Goal: Check status: Check status

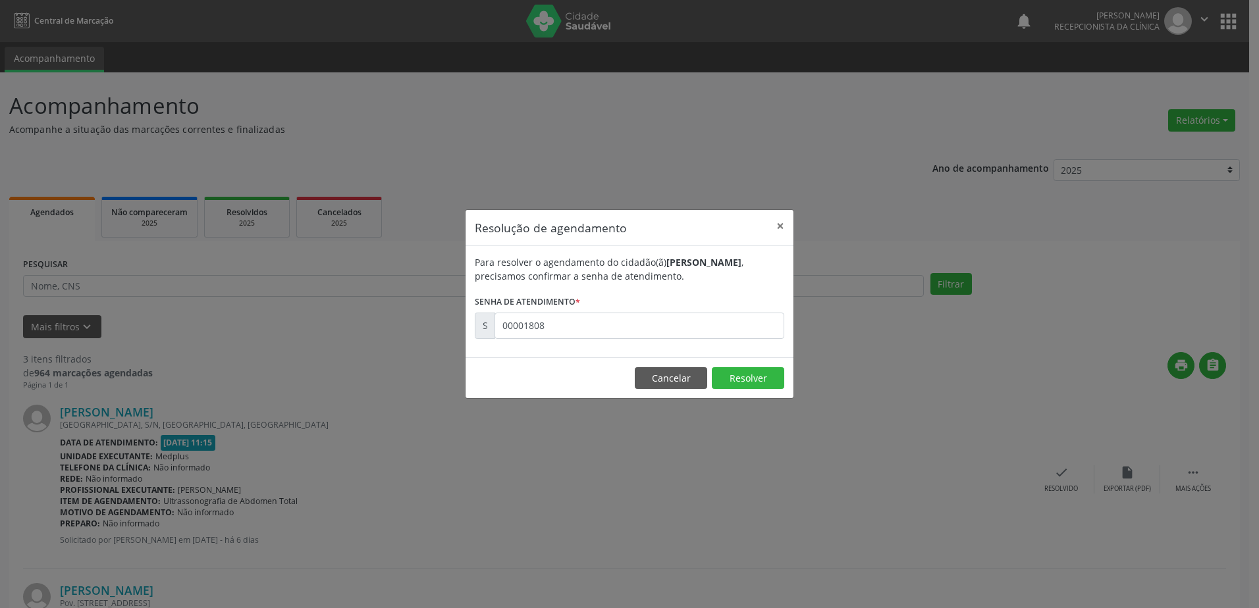
scroll to position [340, 0]
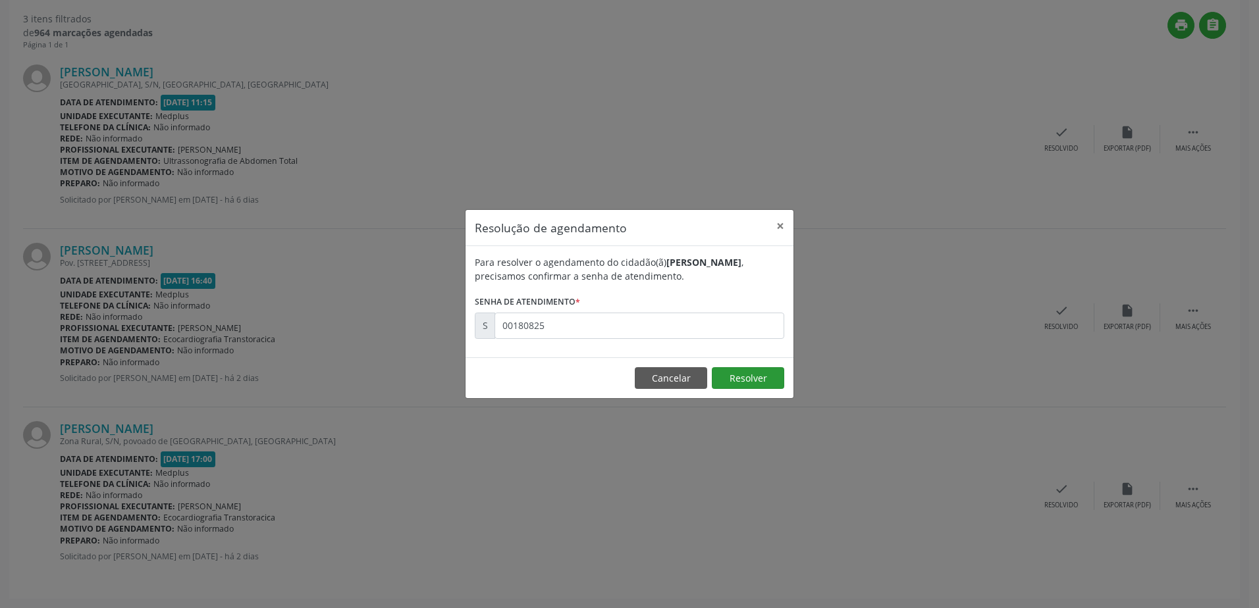
type input "00180825"
click at [764, 380] on button "Resolver" at bounding box center [748, 378] width 72 height 22
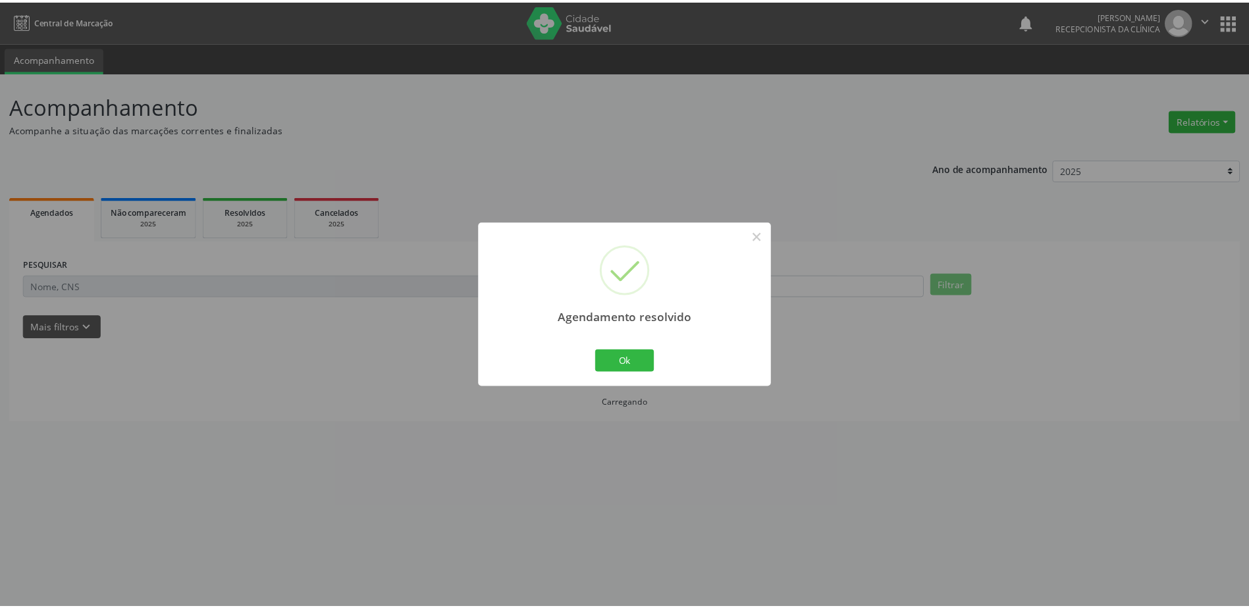
scroll to position [0, 0]
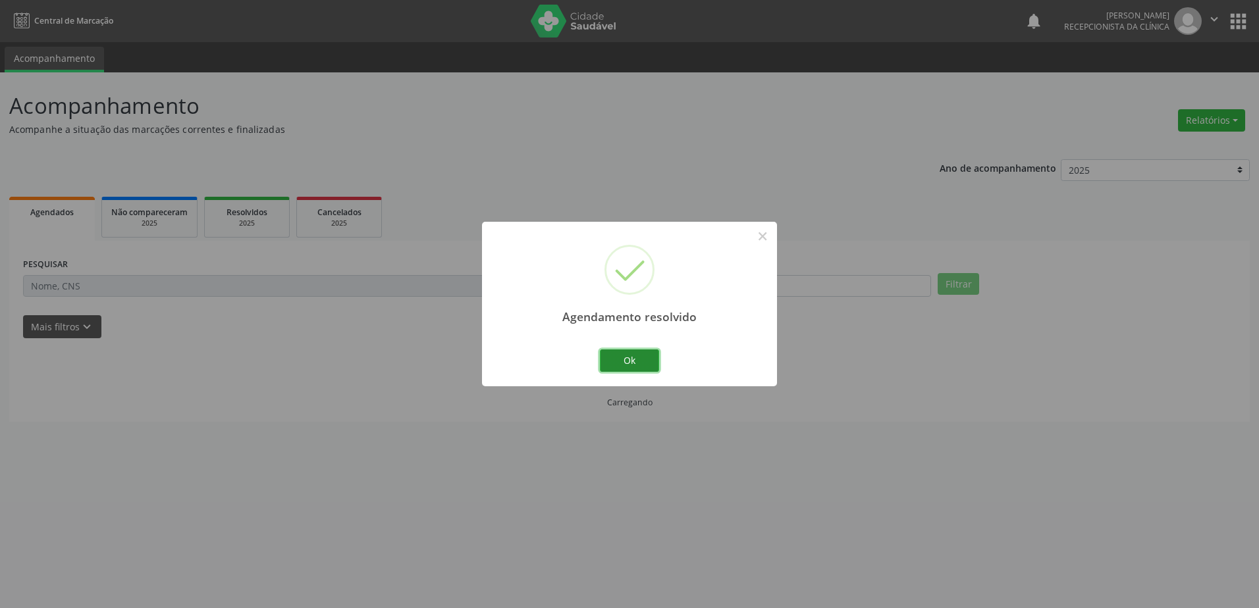
click at [616, 367] on button "Ok" at bounding box center [629, 361] width 59 height 22
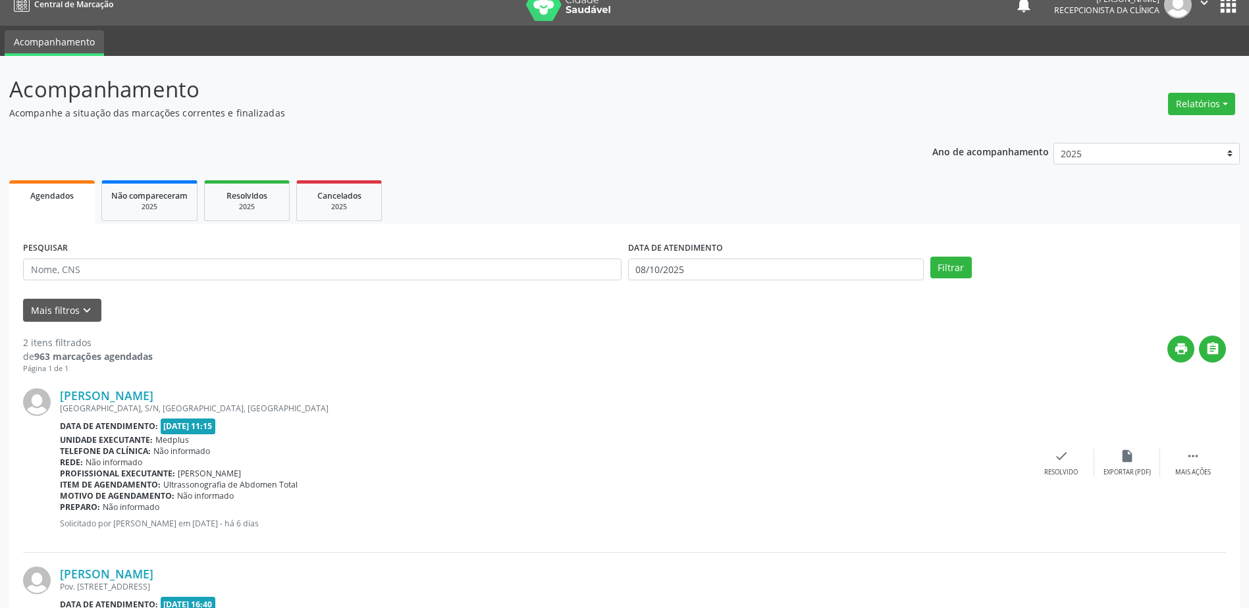
scroll to position [132, 0]
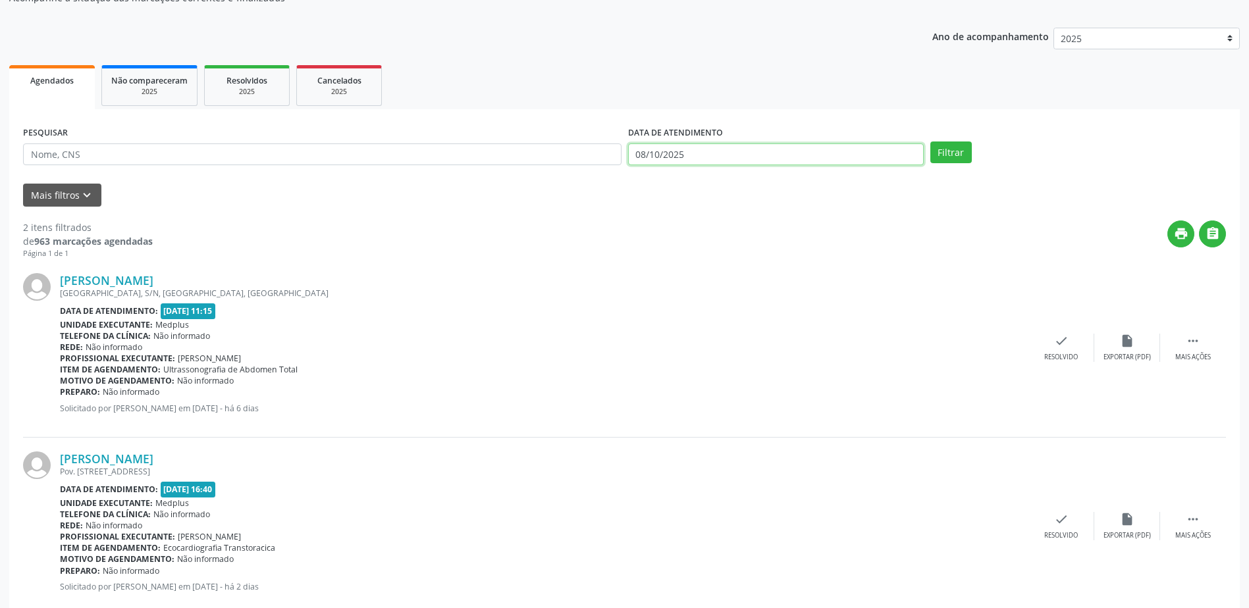
click at [704, 159] on body "Central de Marcação notifications [PERSON_NAME] Recepcionista da clínica  Conf…" at bounding box center [624, 172] width 1249 height 608
click at [753, 248] on span "9" at bounding box center [758, 248] width 26 height 26
type input "09/10/2025"
click at [753, 248] on span "9" at bounding box center [758, 248] width 26 height 26
click at [938, 155] on button "Filtrar" at bounding box center [950, 153] width 41 height 22
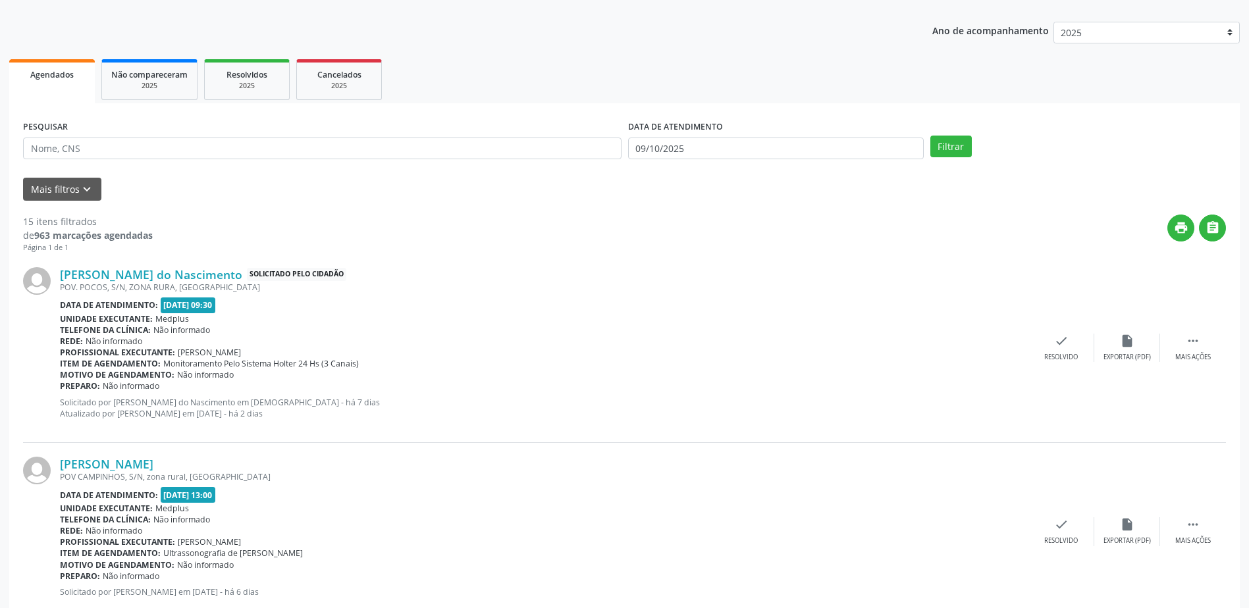
scroll to position [395, 0]
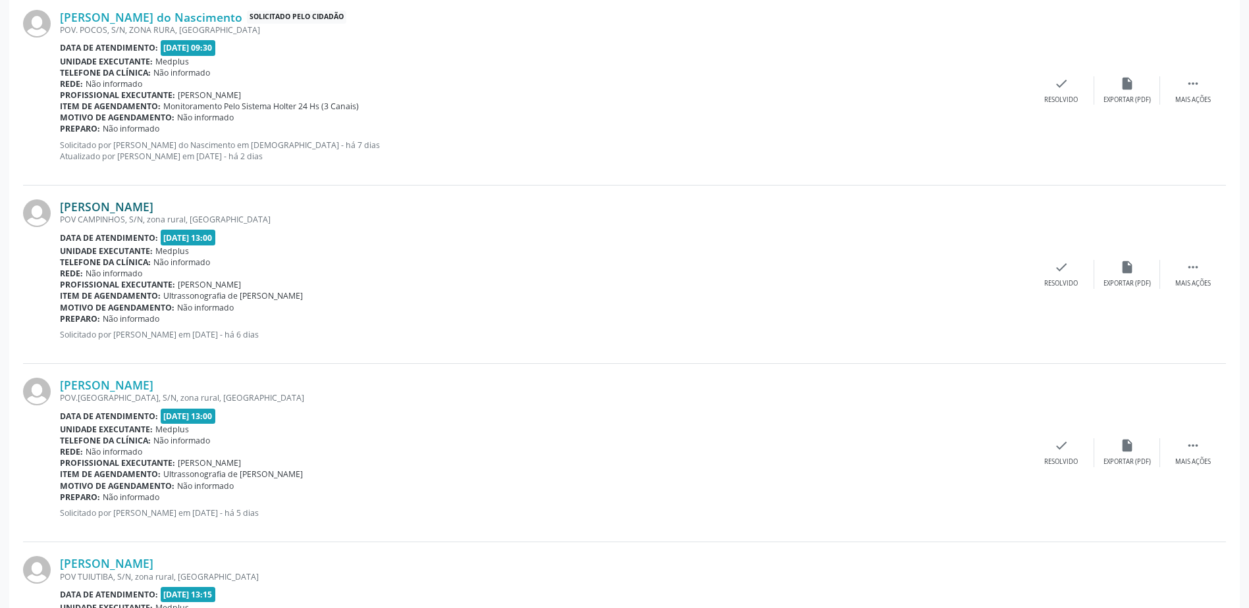
click at [119, 200] on link "[PERSON_NAME]" at bounding box center [107, 207] width 94 height 14
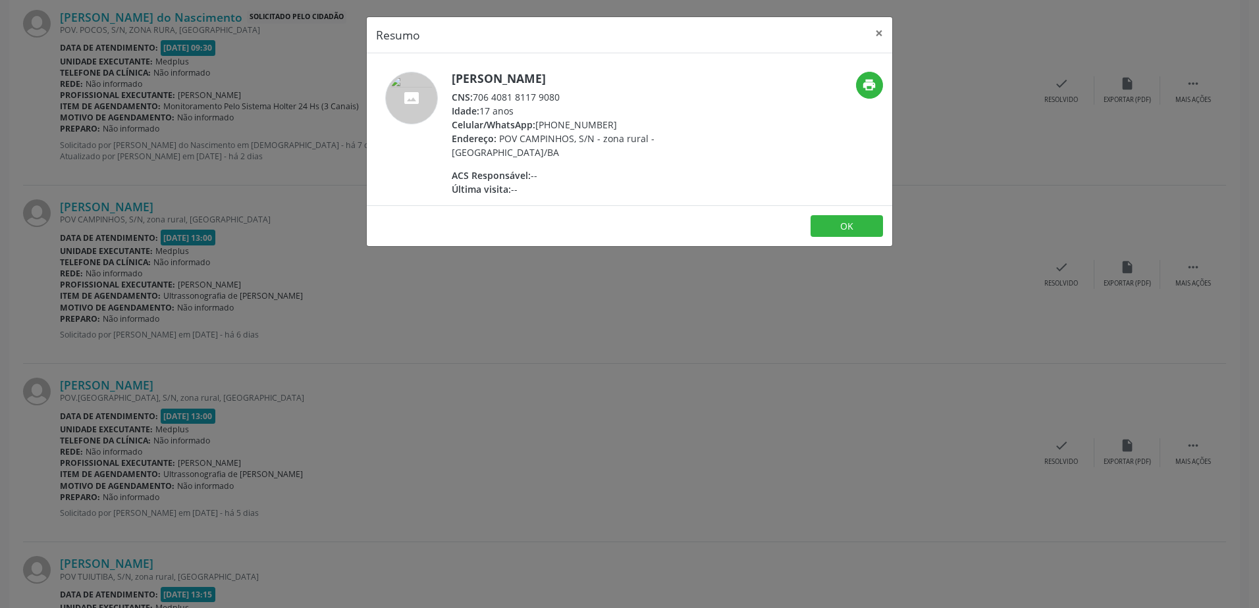
click at [622, 363] on div "Resumo × [PERSON_NAME] CNS: 706 4081 8117 9080 Idade: 17 anos Celular/WhatsApp:…" at bounding box center [629, 304] width 1259 height 608
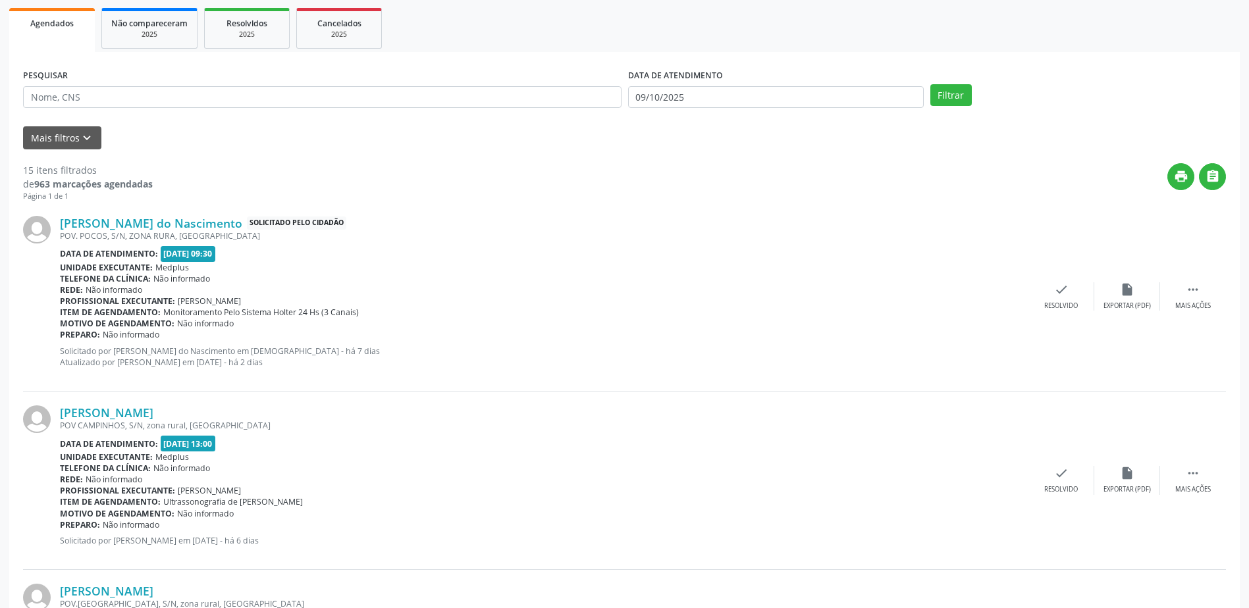
scroll to position [0, 0]
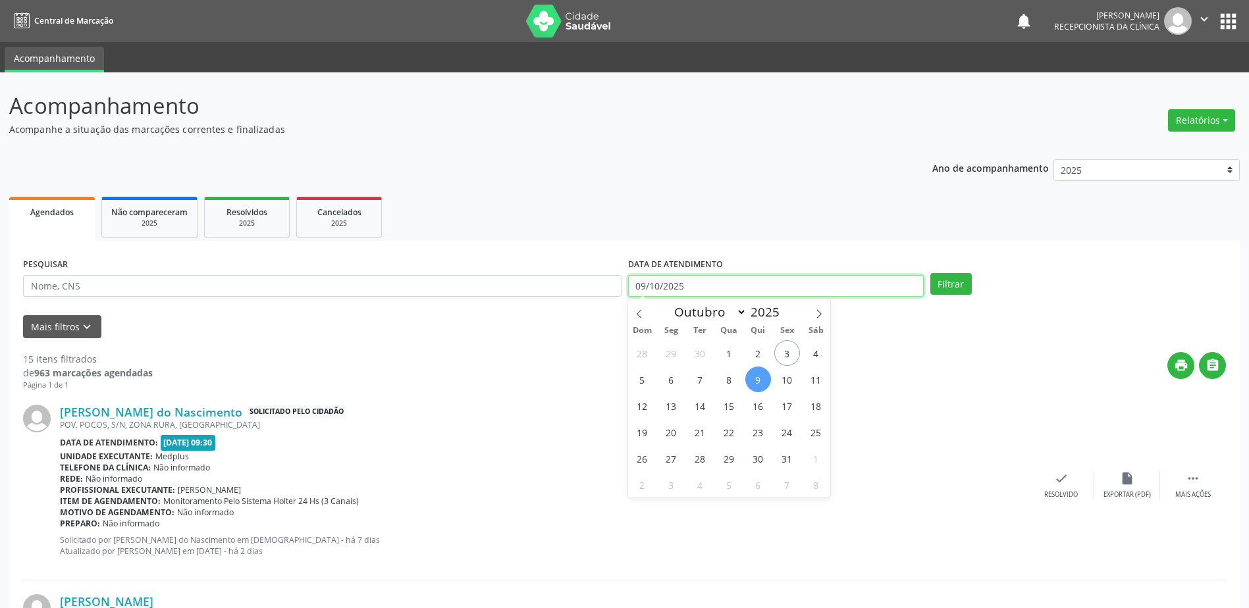
click at [736, 284] on input "09/10/2025" at bounding box center [776, 286] width 296 height 22
click at [735, 383] on span "8" at bounding box center [729, 380] width 26 height 26
type input "08/10/2025"
click at [734, 383] on span "8" at bounding box center [729, 380] width 26 height 26
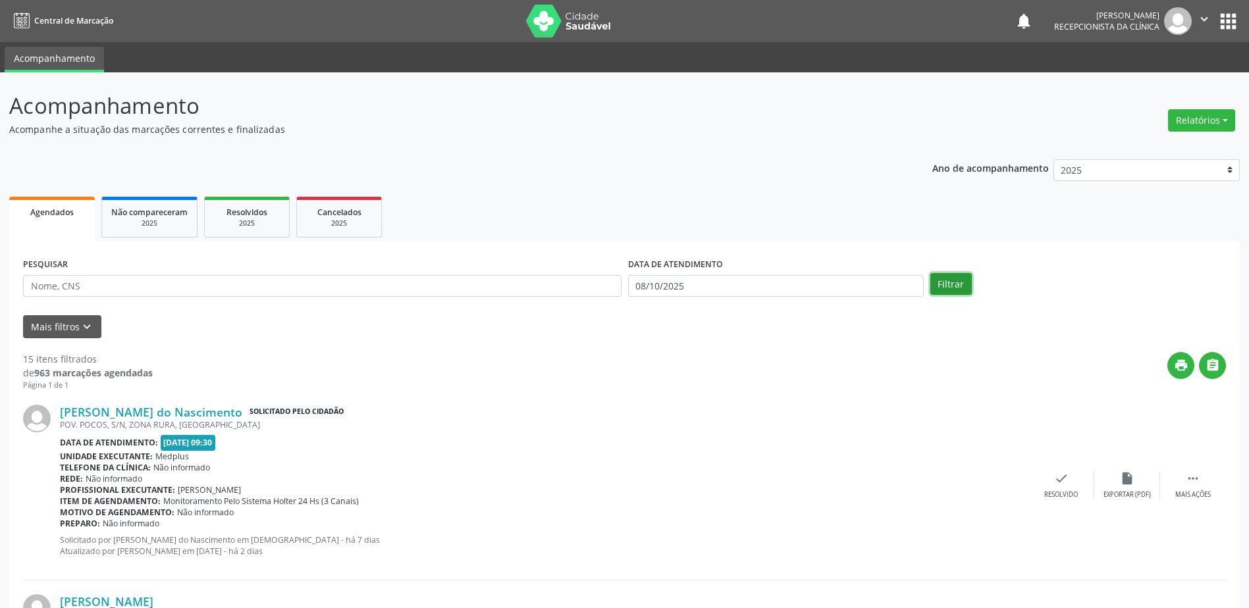
click at [952, 286] on button "Filtrar" at bounding box center [950, 284] width 41 height 22
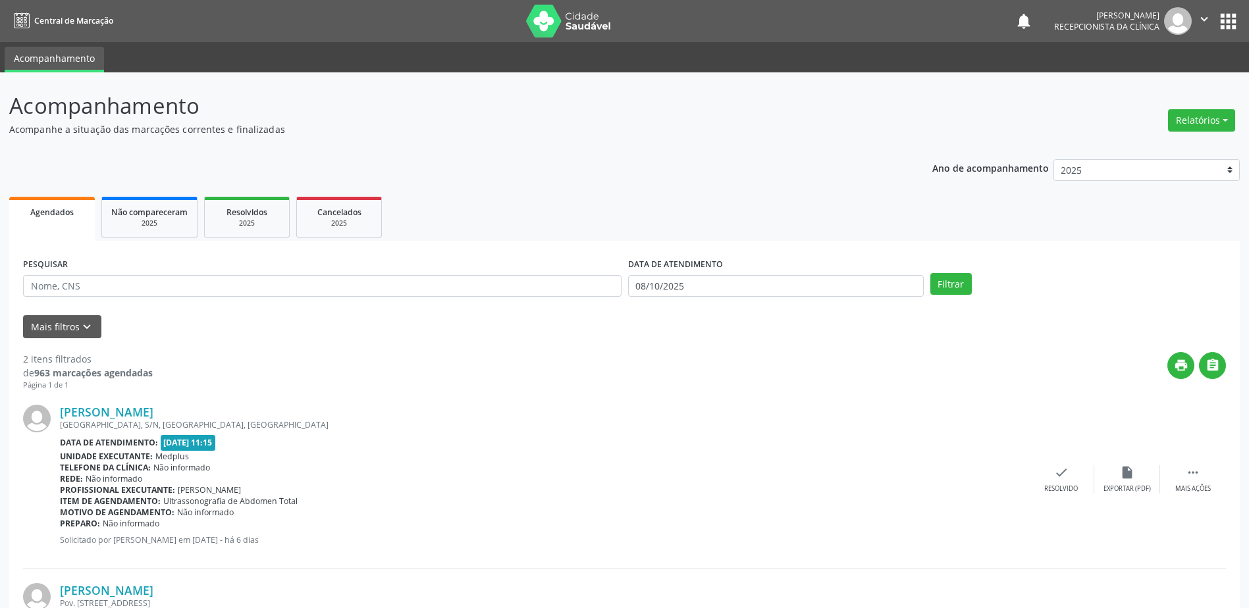
click at [470, 163] on div "Ano de acompanhamento 2025 2024 2023 Agendados Não compareceram 2025 Resolvidos…" at bounding box center [624, 455] width 1231 height 611
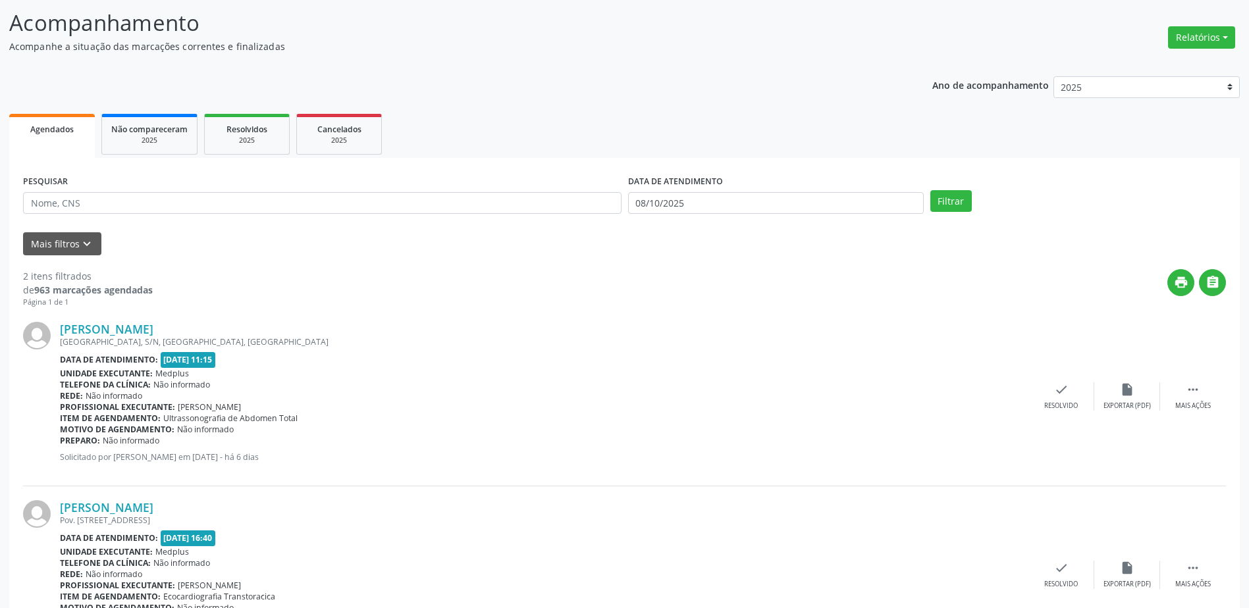
scroll to position [162, 0]
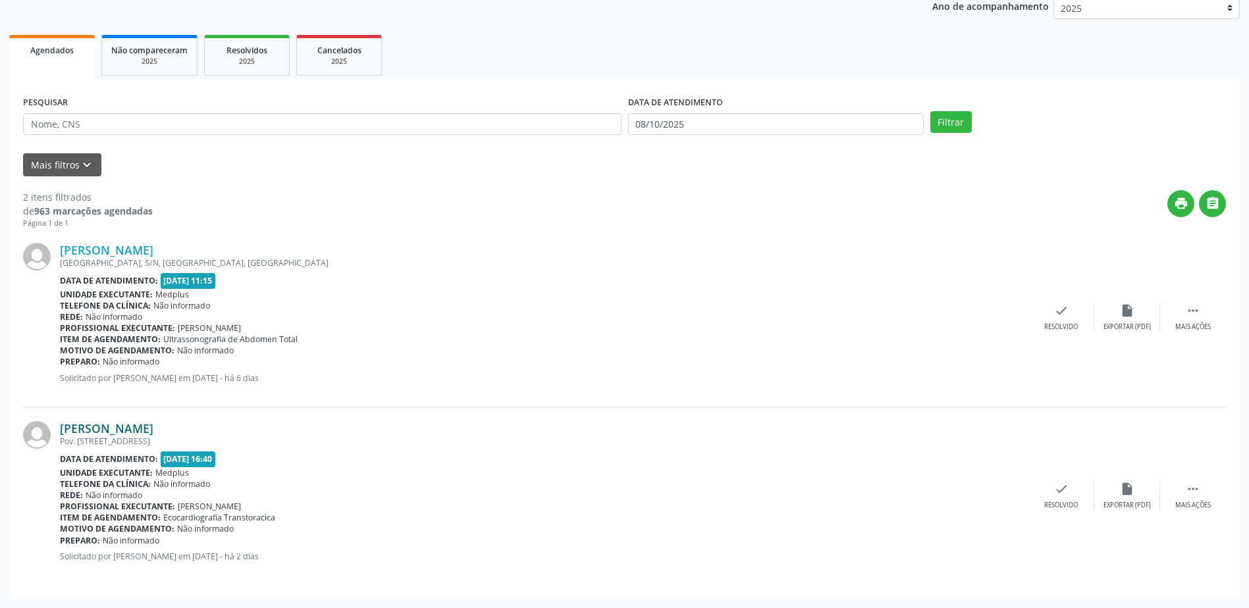
click at [148, 427] on link "[PERSON_NAME]" at bounding box center [107, 428] width 94 height 14
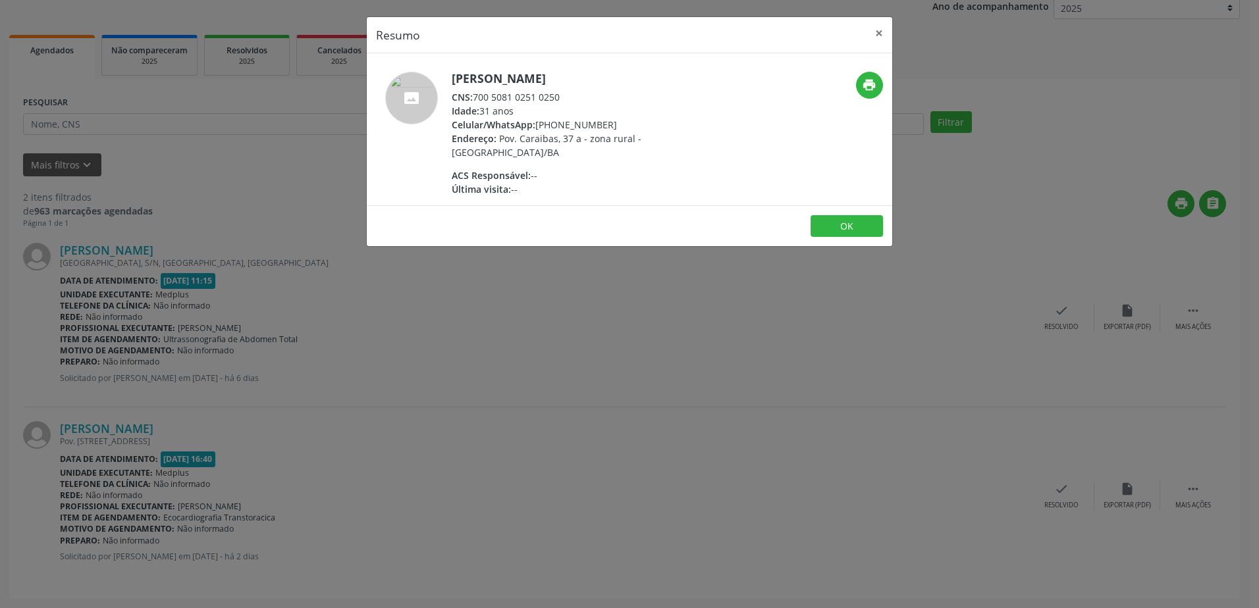
drag, startPoint x: 479, startPoint y: 419, endPoint x: 473, endPoint y: 406, distance: 14.4
click at [474, 410] on div "Resumo × [PERSON_NAME] CNS: 700 5081 0251 0250 Idade: 31 anos Celular/WhatsApp:…" at bounding box center [629, 304] width 1259 height 608
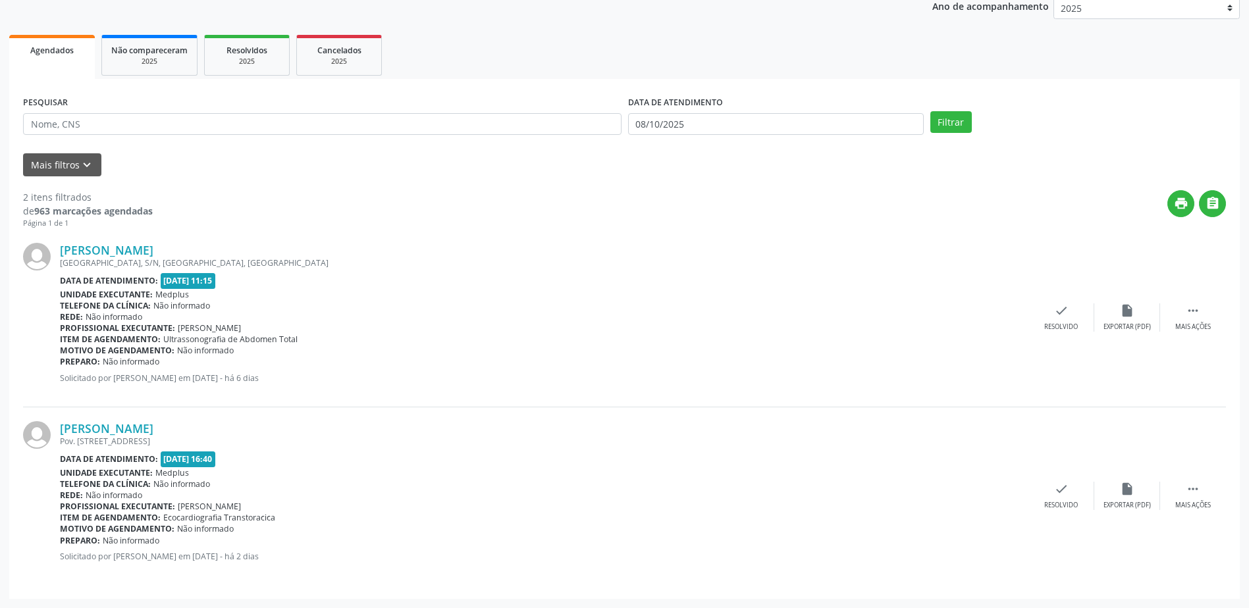
click at [155, 437] on div "Pov. [STREET_ADDRESS]" at bounding box center [544, 441] width 969 height 11
click at [153, 425] on link "[PERSON_NAME]" at bounding box center [107, 428] width 94 height 14
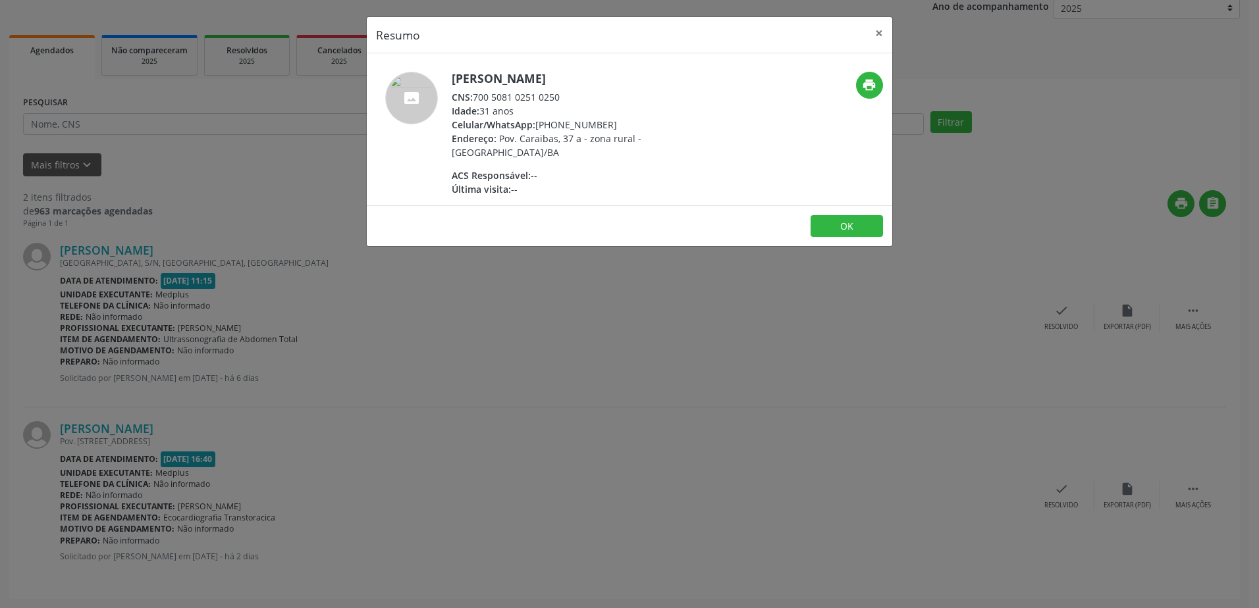
click at [577, 400] on div "Resumo × [PERSON_NAME] CNS: 700 5081 0251 0250 Idade: 31 anos Celular/WhatsApp:…" at bounding box center [629, 304] width 1259 height 608
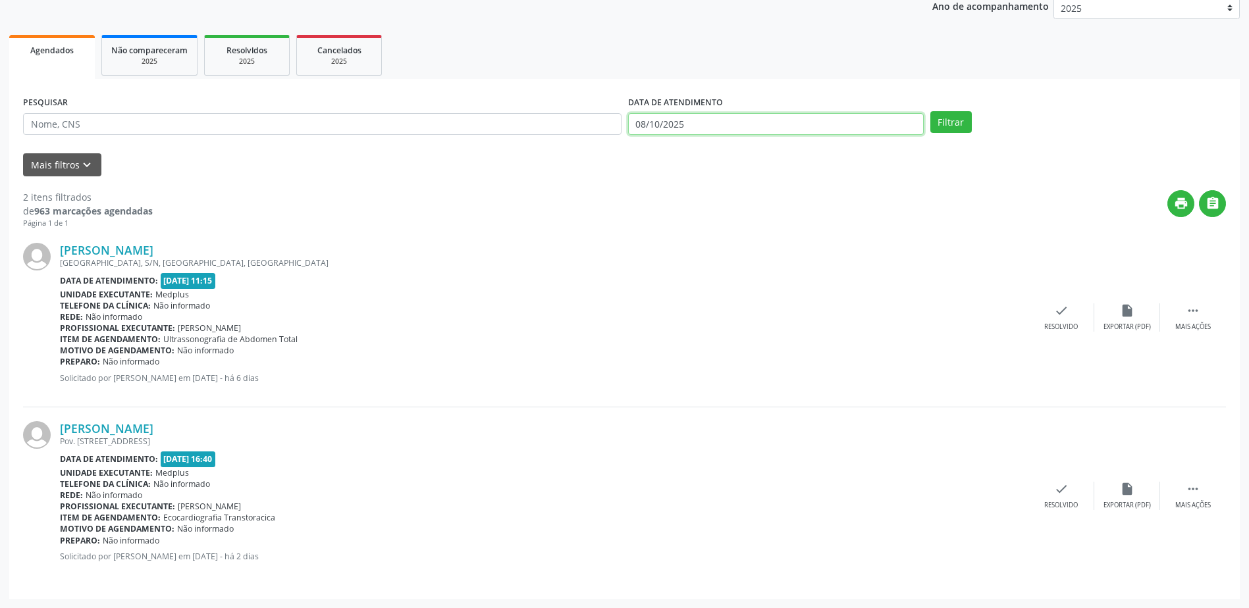
click at [730, 130] on input "08/10/2025" at bounding box center [776, 124] width 296 height 22
click at [757, 219] on span "9" at bounding box center [758, 218] width 26 height 26
type input "09/10/2025"
click at [755, 219] on span "9" at bounding box center [758, 218] width 26 height 26
click at [934, 115] on button "Filtrar" at bounding box center [950, 122] width 41 height 22
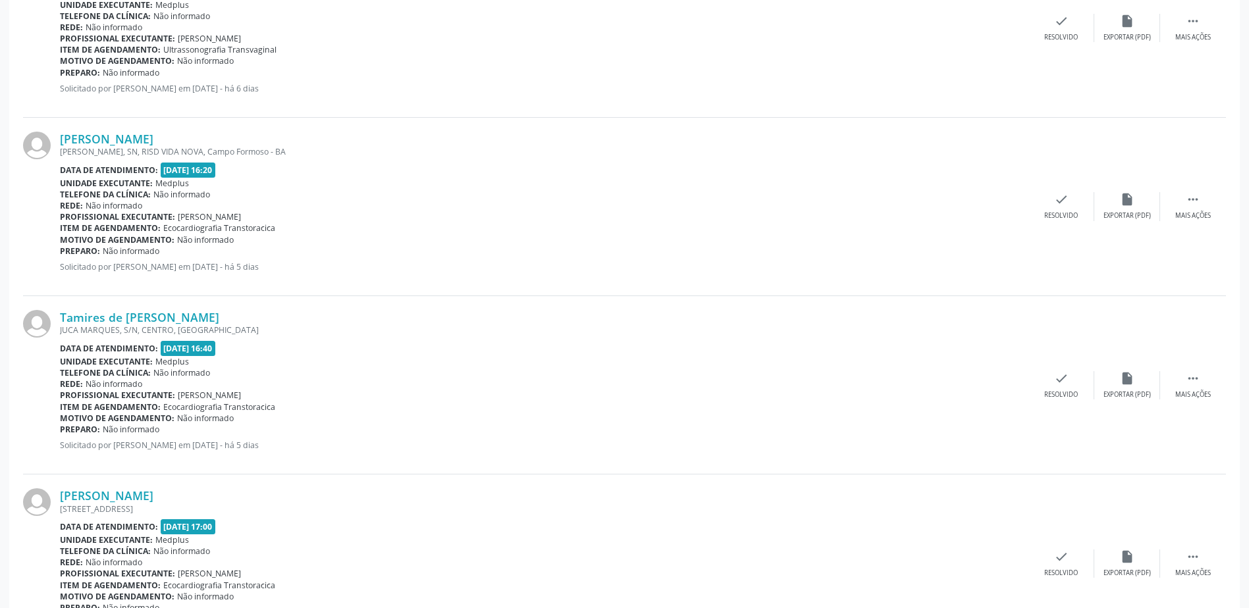
scroll to position [2428, 0]
click at [138, 132] on link "[PERSON_NAME]" at bounding box center [107, 137] width 94 height 14
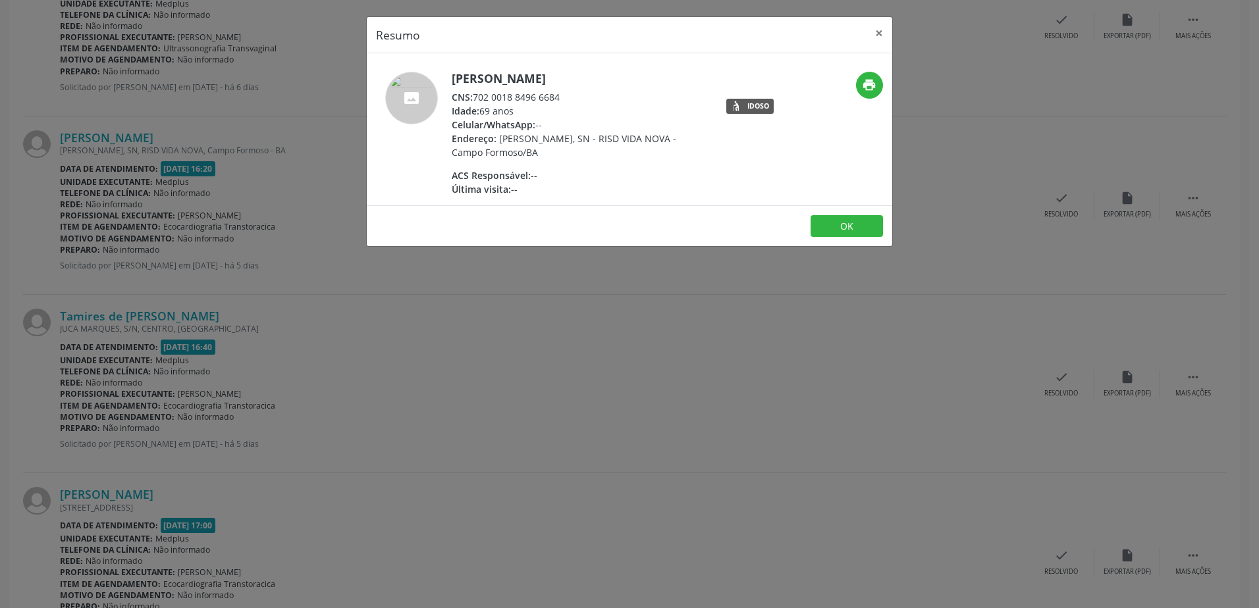
click at [589, 313] on div "Resumo × [PERSON_NAME] CNS: 702 0018 8496 6684 Idade: 69 anos Celular/WhatsApp:…" at bounding box center [629, 304] width 1259 height 608
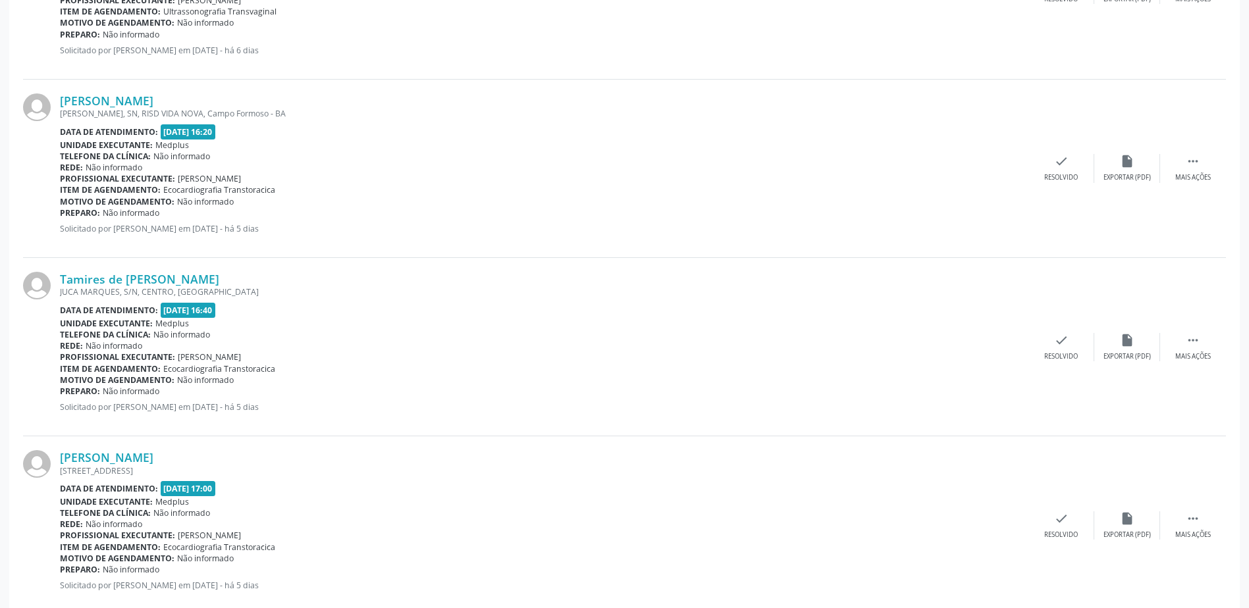
scroll to position [2494, 0]
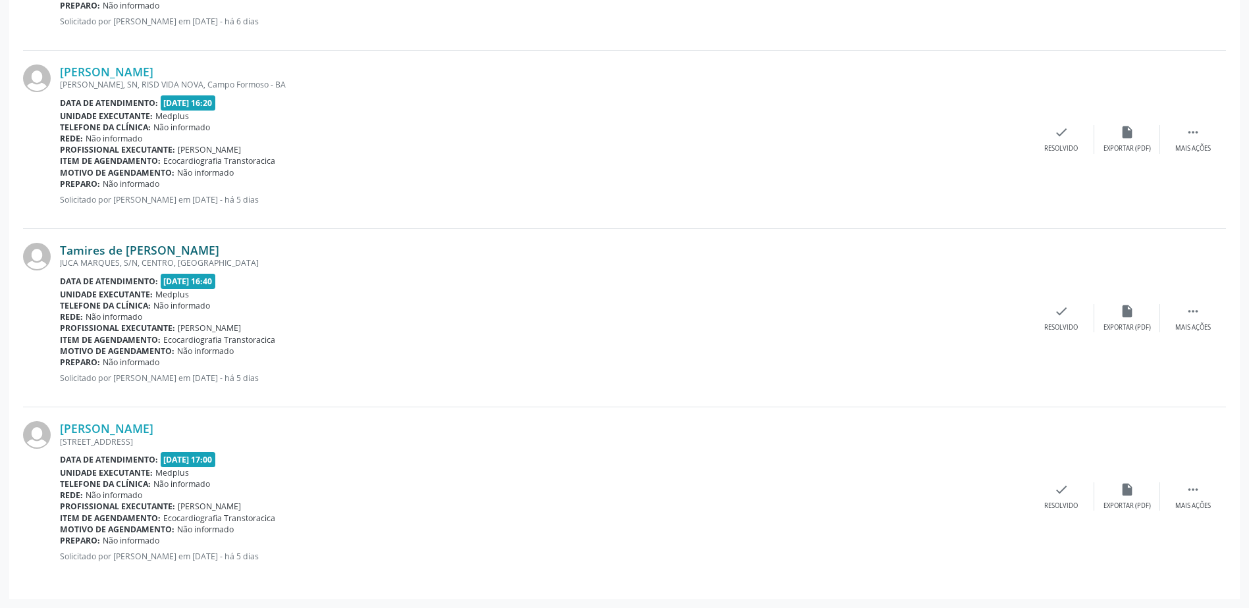
click at [167, 246] on link "Tamires de [PERSON_NAME]" at bounding box center [139, 250] width 159 height 14
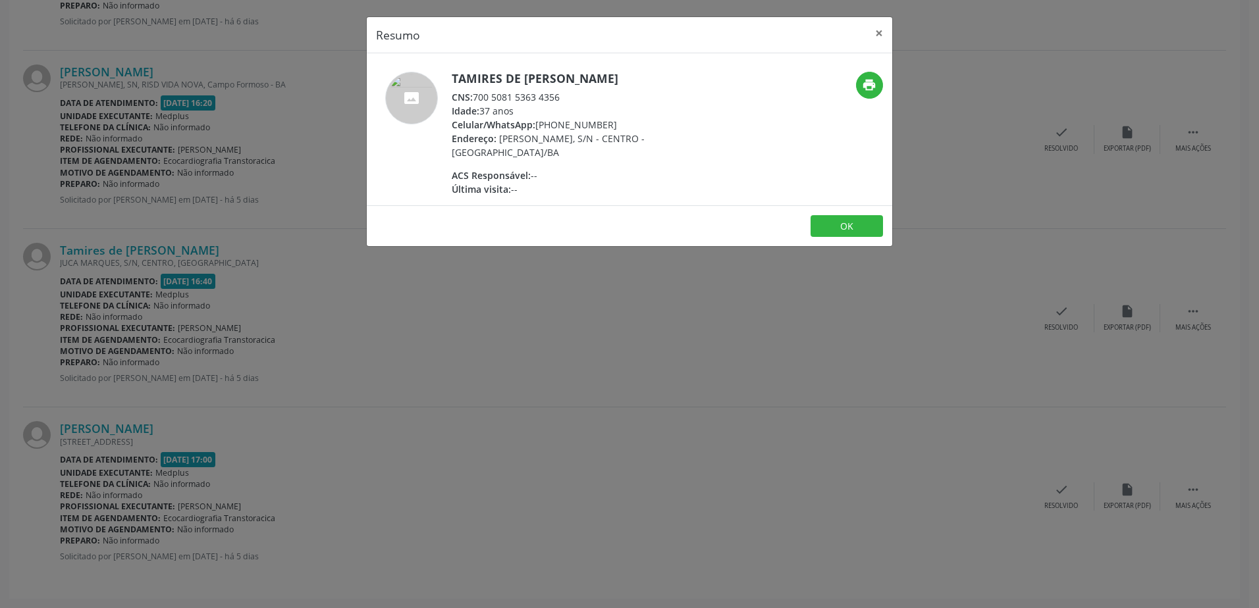
click at [475, 282] on div "Resumo × Tamires de [PERSON_NAME] CNS: 700 5081 5363 4356 Idade: 37 anos Celula…" at bounding box center [629, 304] width 1259 height 608
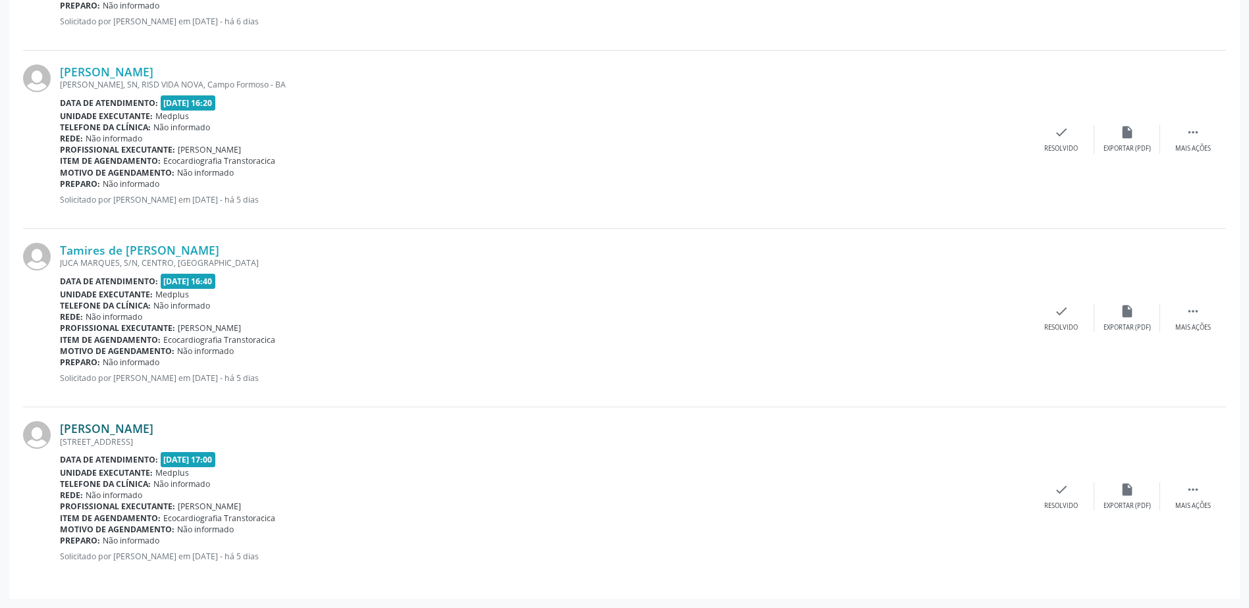
click at [153, 427] on link "[PERSON_NAME]" at bounding box center [107, 428] width 94 height 14
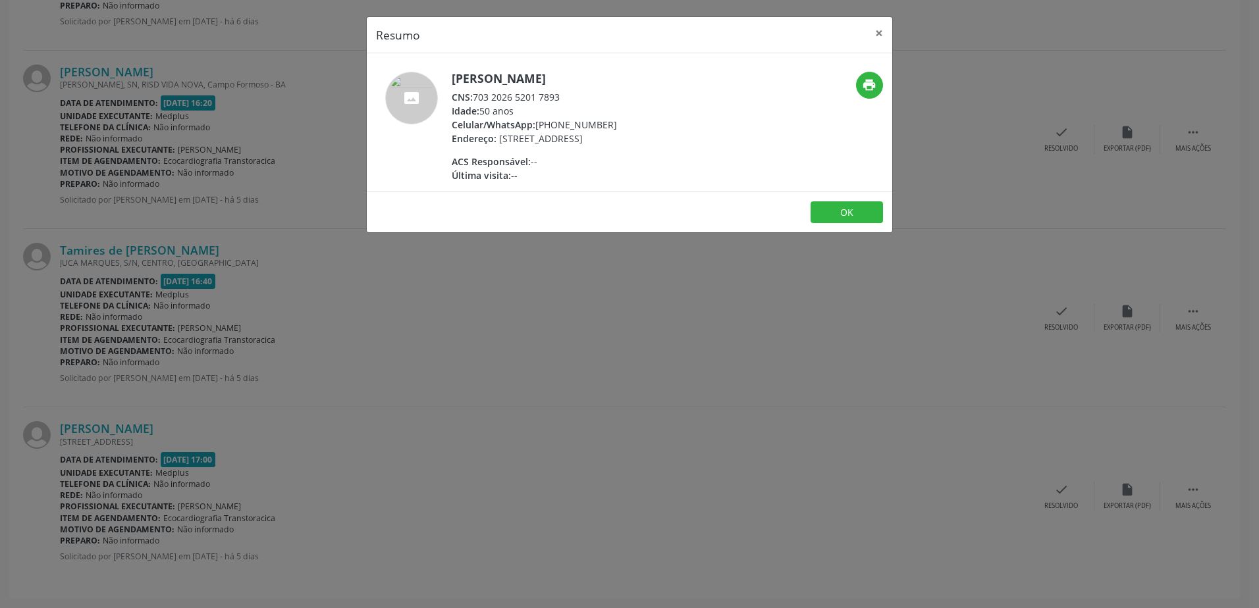
click at [516, 425] on div "Resumo × [PERSON_NAME] CNS: 703 2026 5201 7893 Idade: 50 anos Celular/WhatsApp:…" at bounding box center [629, 304] width 1259 height 608
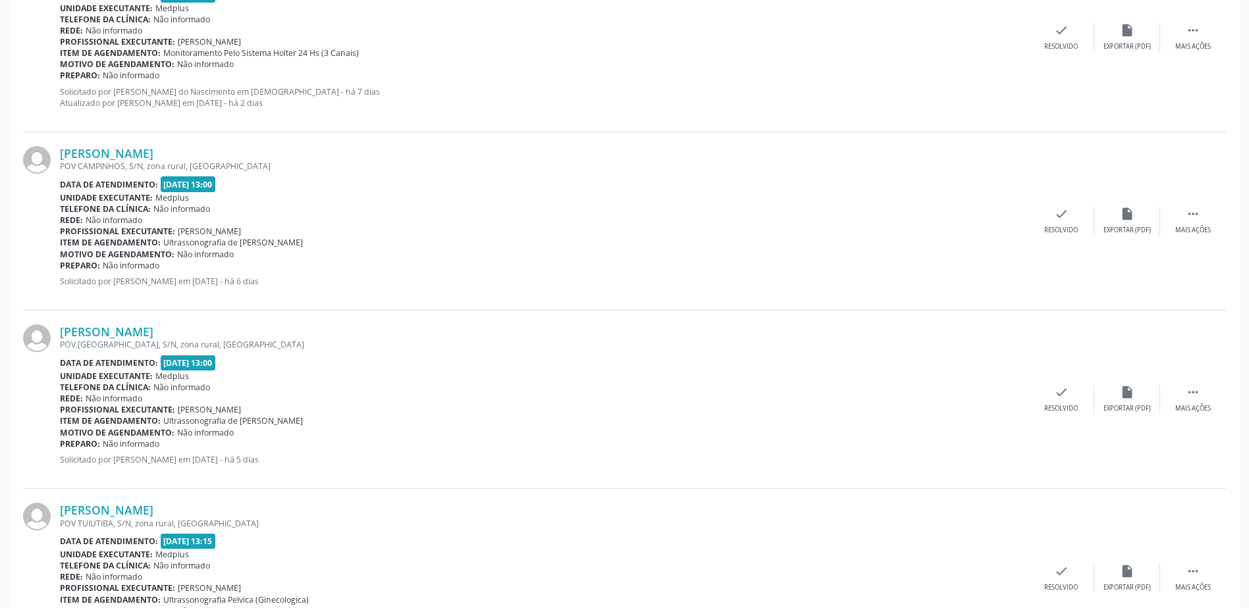
scroll to position [0, 0]
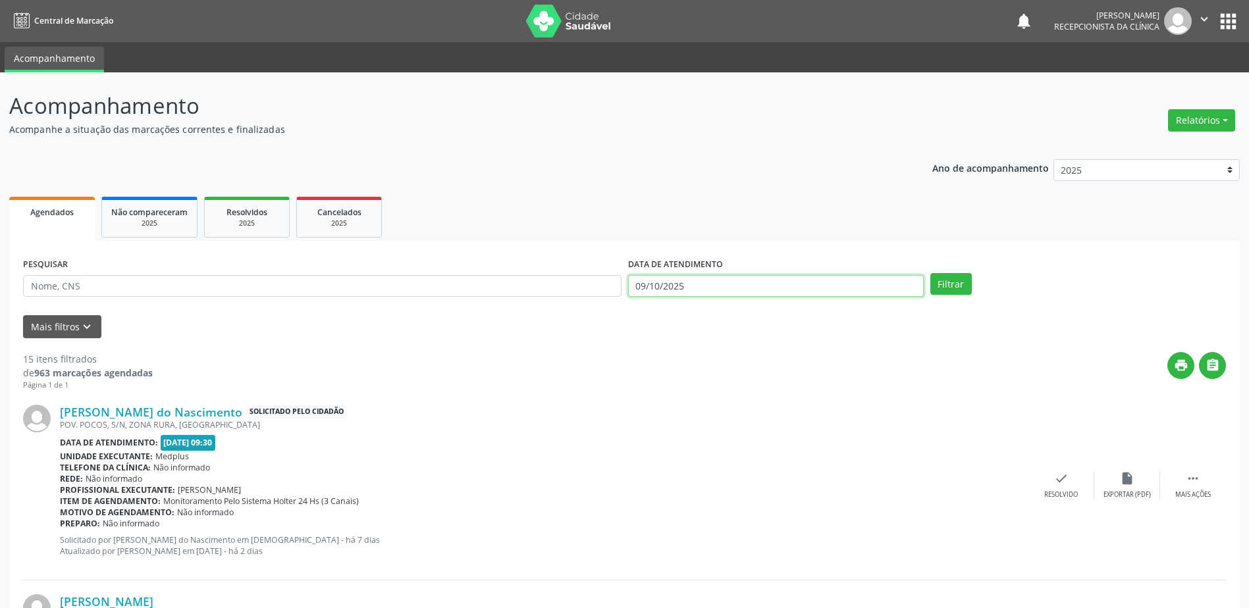
click at [711, 286] on input "09/10/2025" at bounding box center [776, 286] width 296 height 22
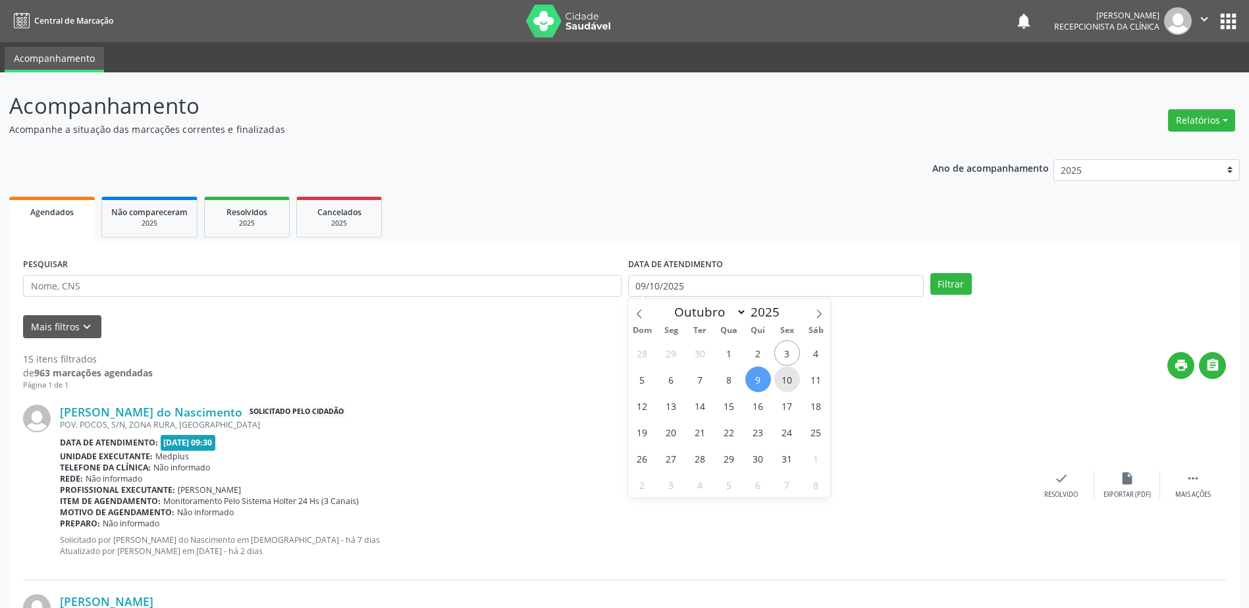
click at [792, 384] on span "10" at bounding box center [787, 380] width 26 height 26
type input "[DATE]"
click at [792, 384] on span "10" at bounding box center [787, 380] width 26 height 26
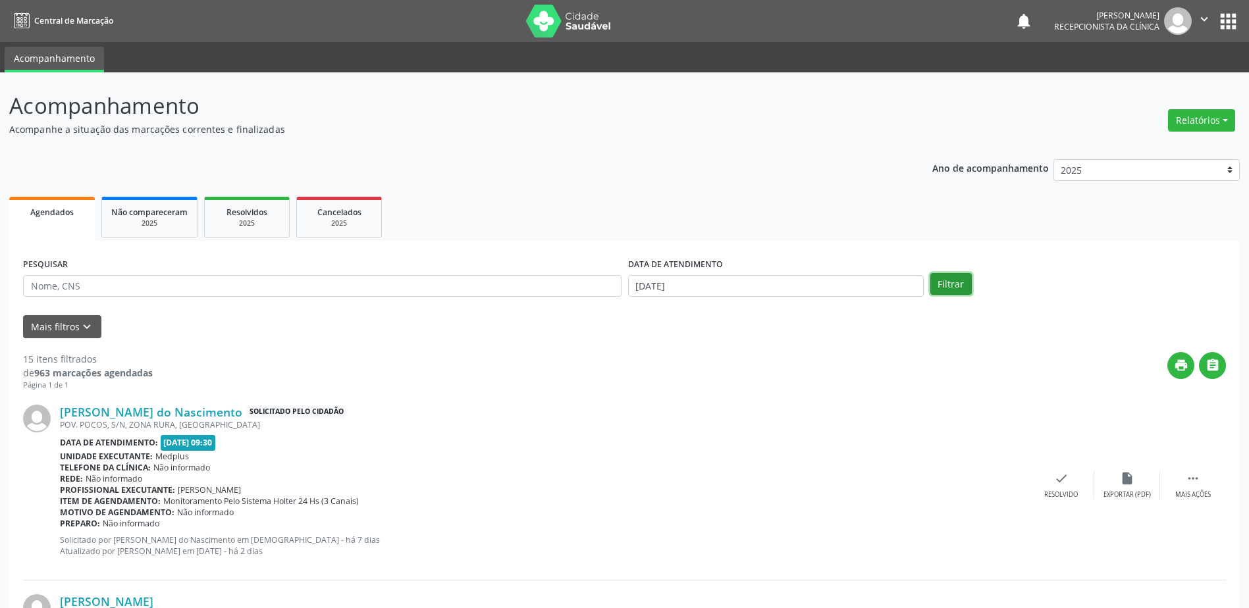
click at [942, 276] on button "Filtrar" at bounding box center [950, 284] width 41 height 22
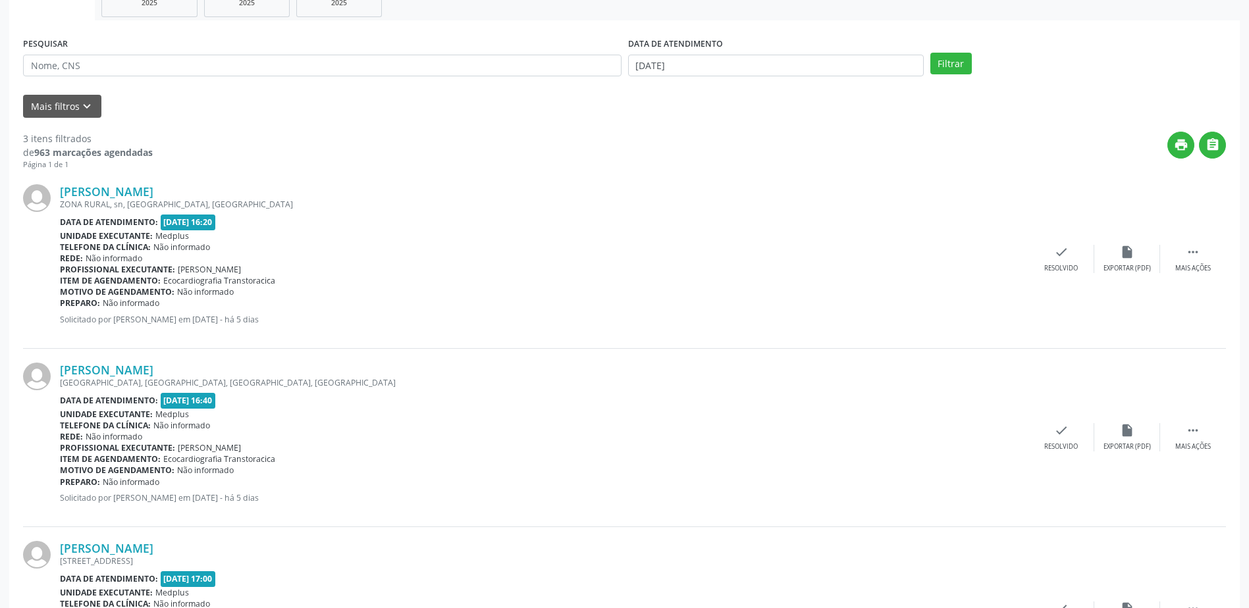
scroll to position [209, 0]
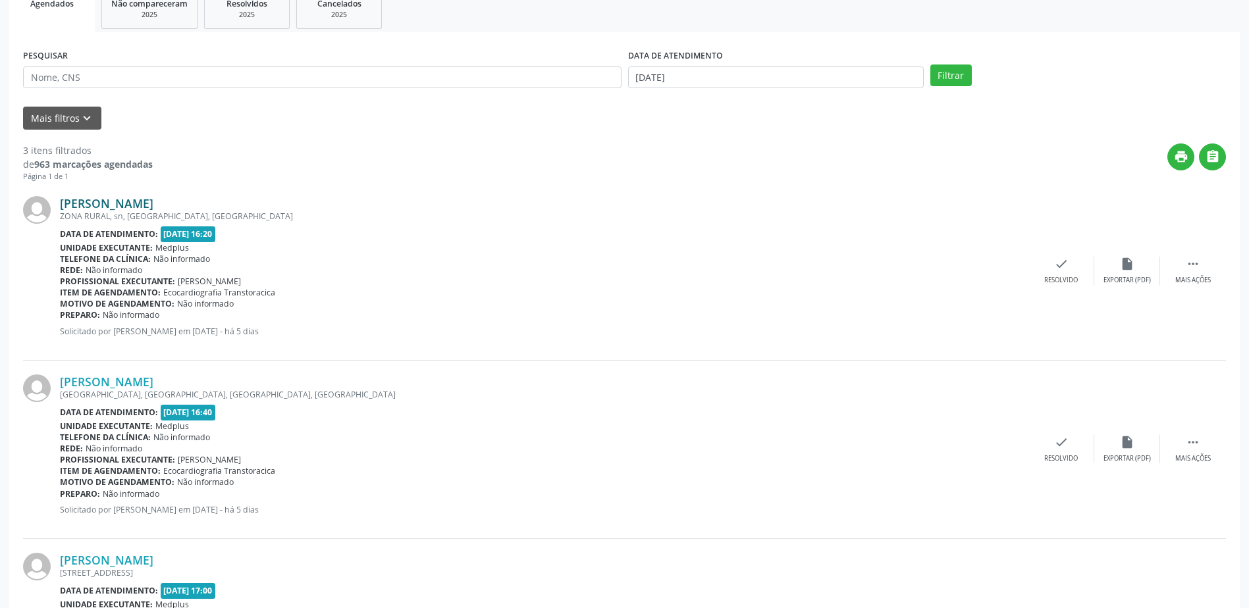
click at [115, 200] on link "[PERSON_NAME]" at bounding box center [107, 203] width 94 height 14
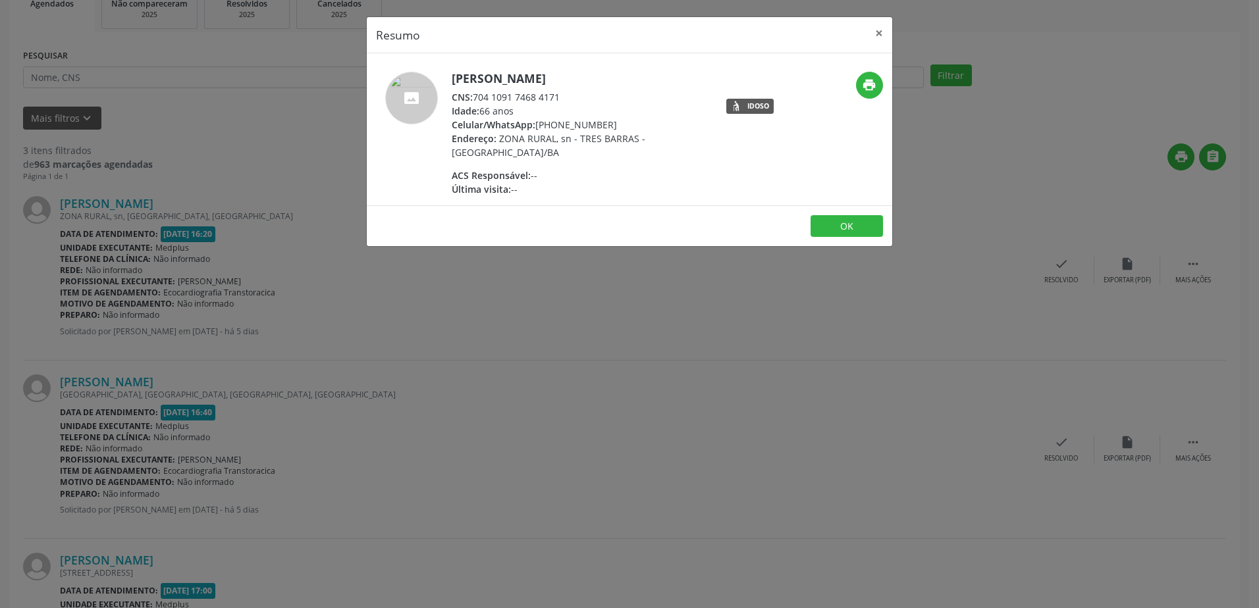
click at [512, 260] on div "Resumo × [PERSON_NAME] CNS: 704 1091 7468 4171 Idade: 66 anos Celular/WhatsApp:…" at bounding box center [629, 304] width 1259 height 608
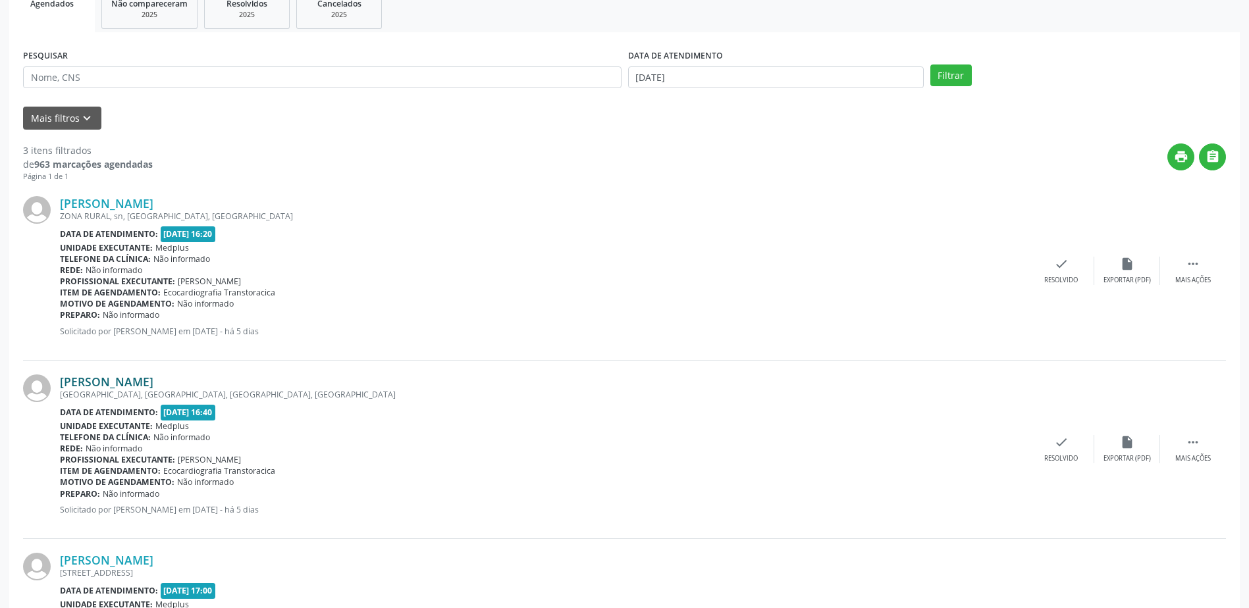
click at [147, 386] on link "[PERSON_NAME]" at bounding box center [107, 382] width 94 height 14
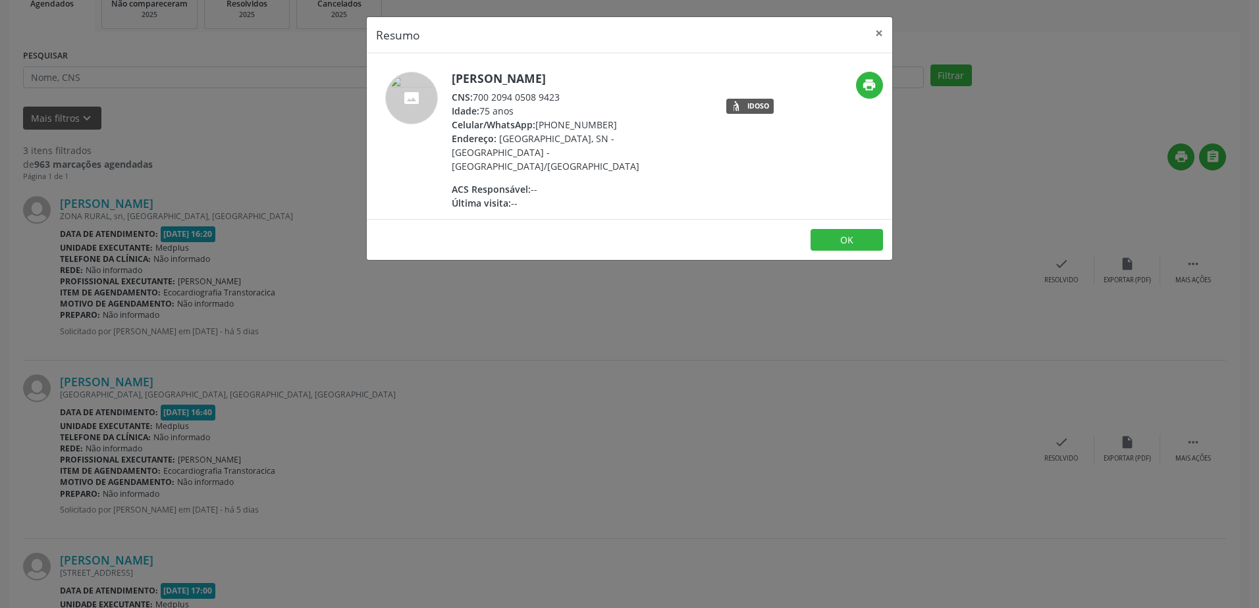
click at [458, 403] on div "Resumo × [PERSON_NAME] CNS: 700 2094 0508 9423 Idade: 75 anos Celular/WhatsApp:…" at bounding box center [629, 304] width 1259 height 608
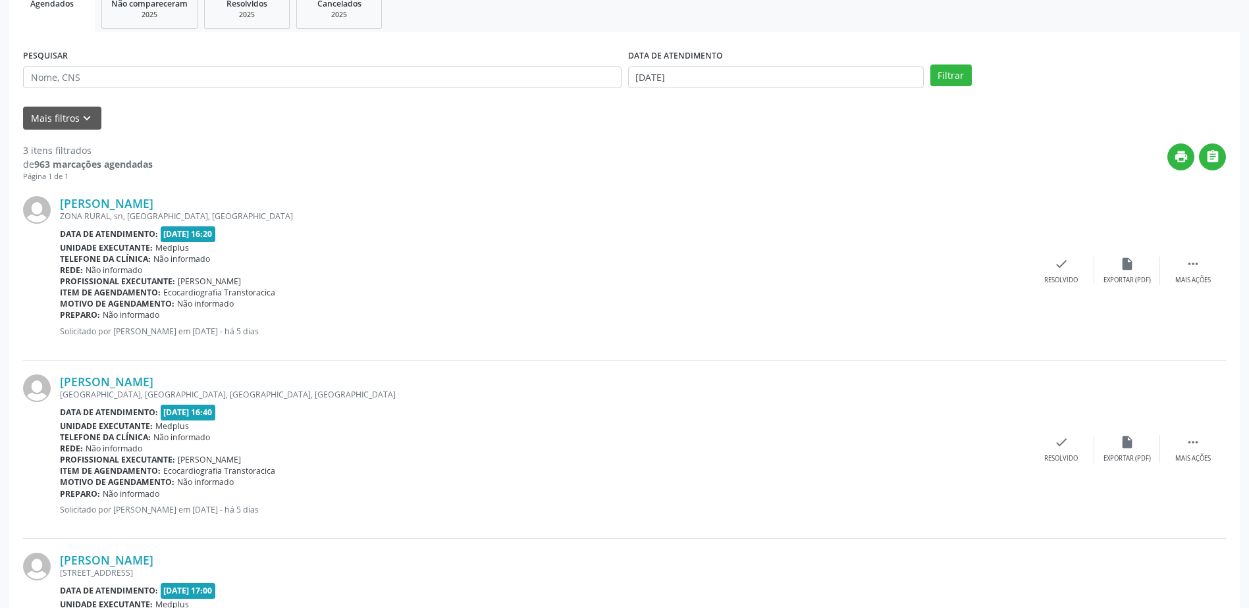
scroll to position [340, 0]
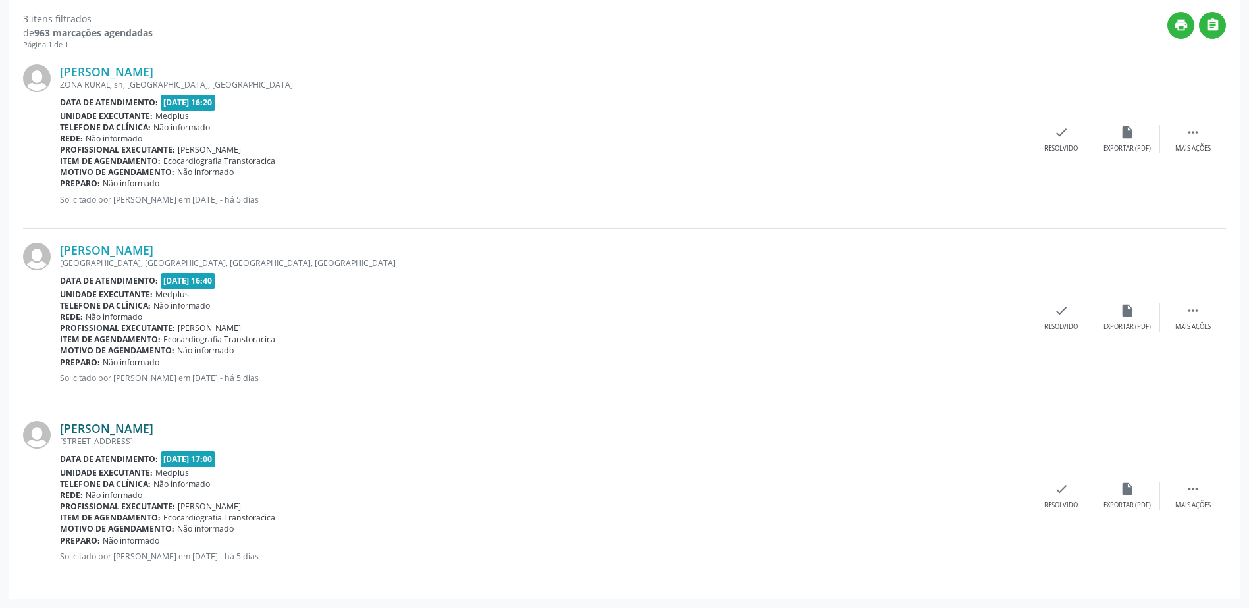
click at [153, 425] on link "[PERSON_NAME]" at bounding box center [107, 428] width 94 height 14
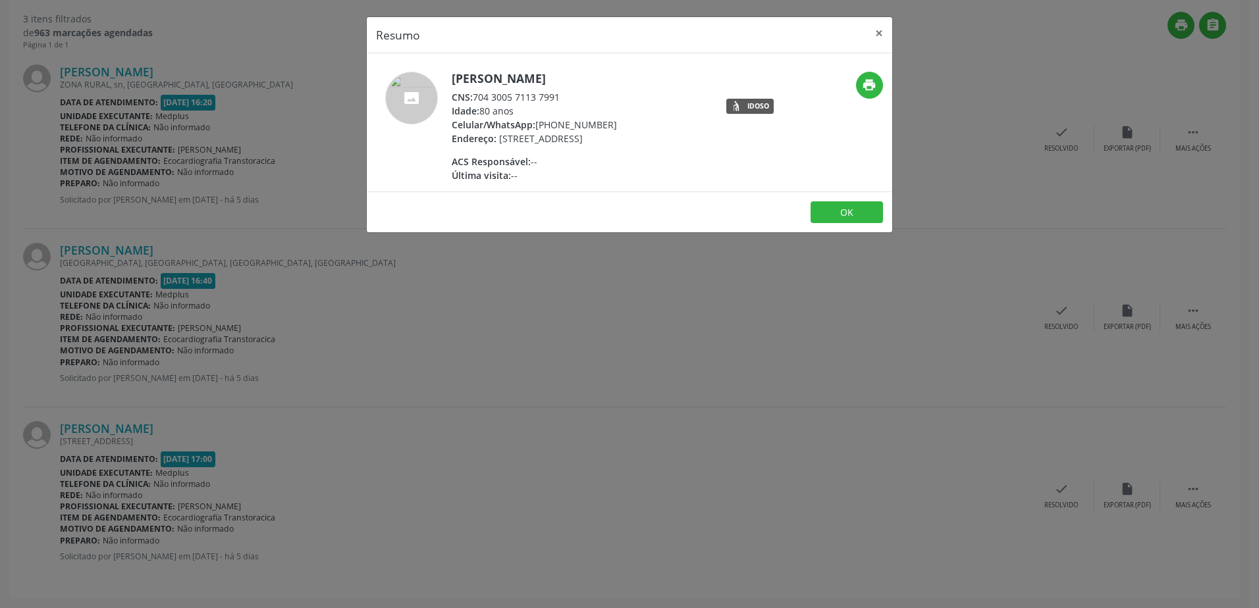
click at [716, 281] on div "Resumo × [PERSON_NAME] CNS: 704 3005 7113 7991 Idade: 80 anos Celular/WhatsApp:…" at bounding box center [629, 304] width 1259 height 608
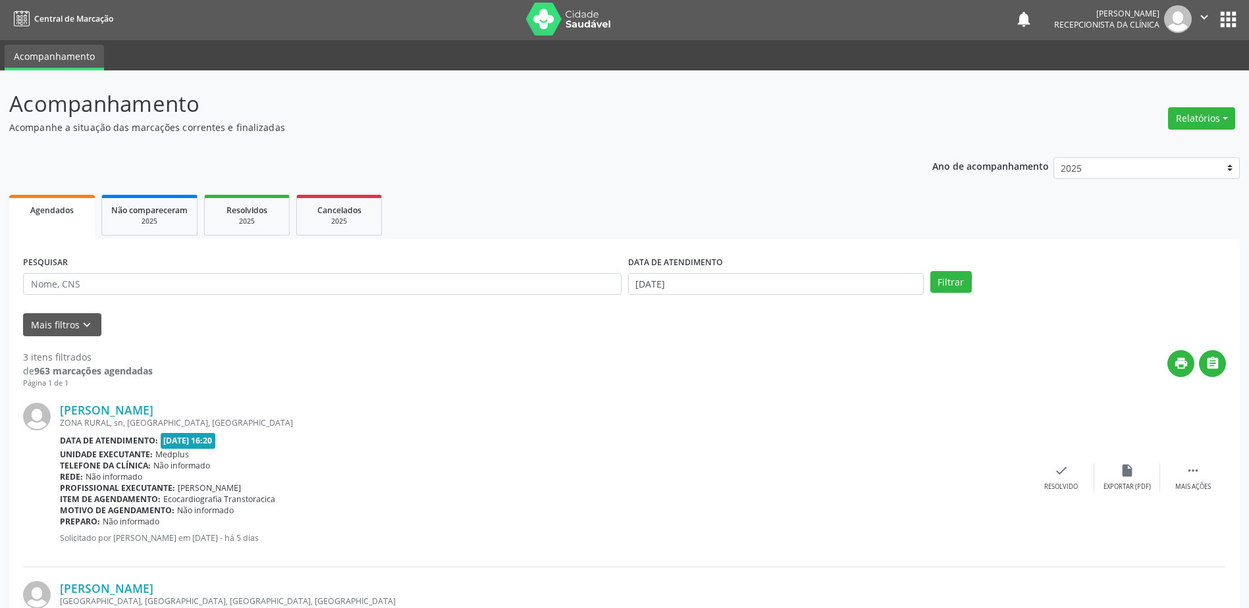
scroll to position [0, 0]
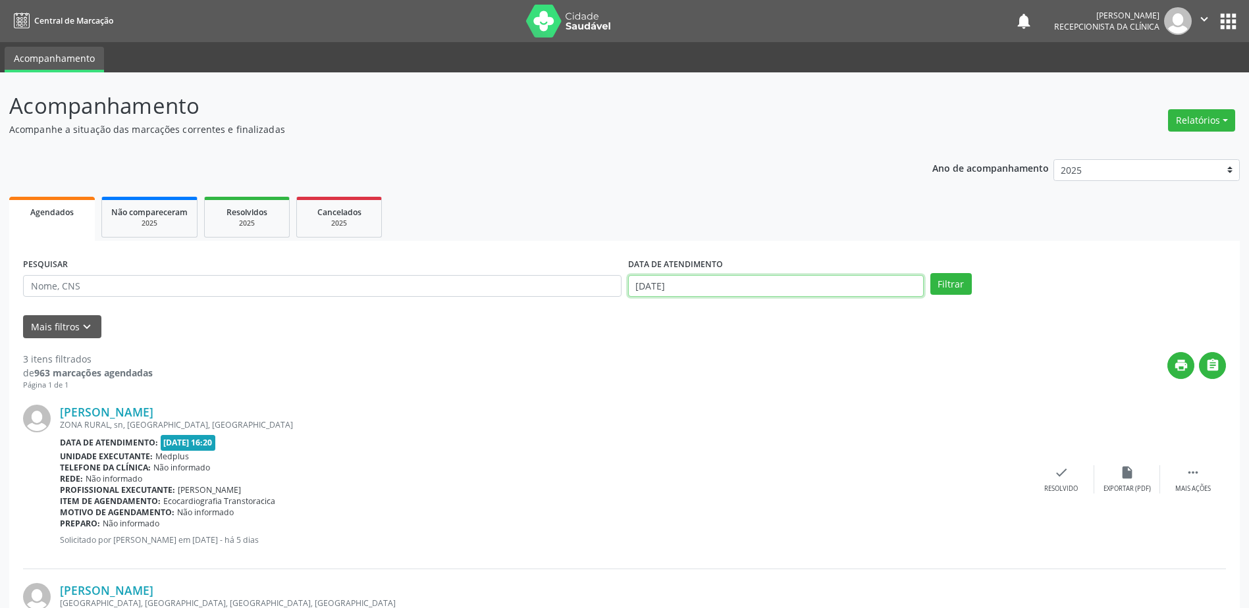
click at [670, 289] on input "[DATE]" at bounding box center [776, 286] width 296 height 22
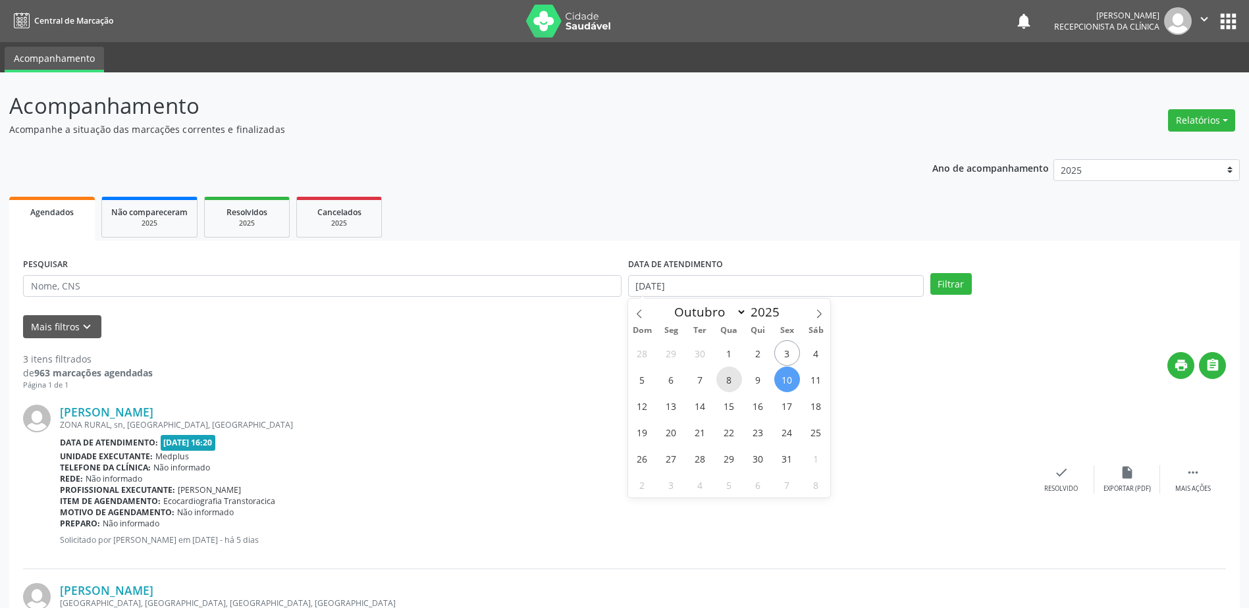
click at [734, 387] on span "8" at bounding box center [729, 380] width 26 height 26
type input "08/10/2025"
click at [734, 387] on span "8" at bounding box center [729, 380] width 26 height 26
click at [927, 279] on div "Filtrar" at bounding box center [1078, 284] width 302 height 22
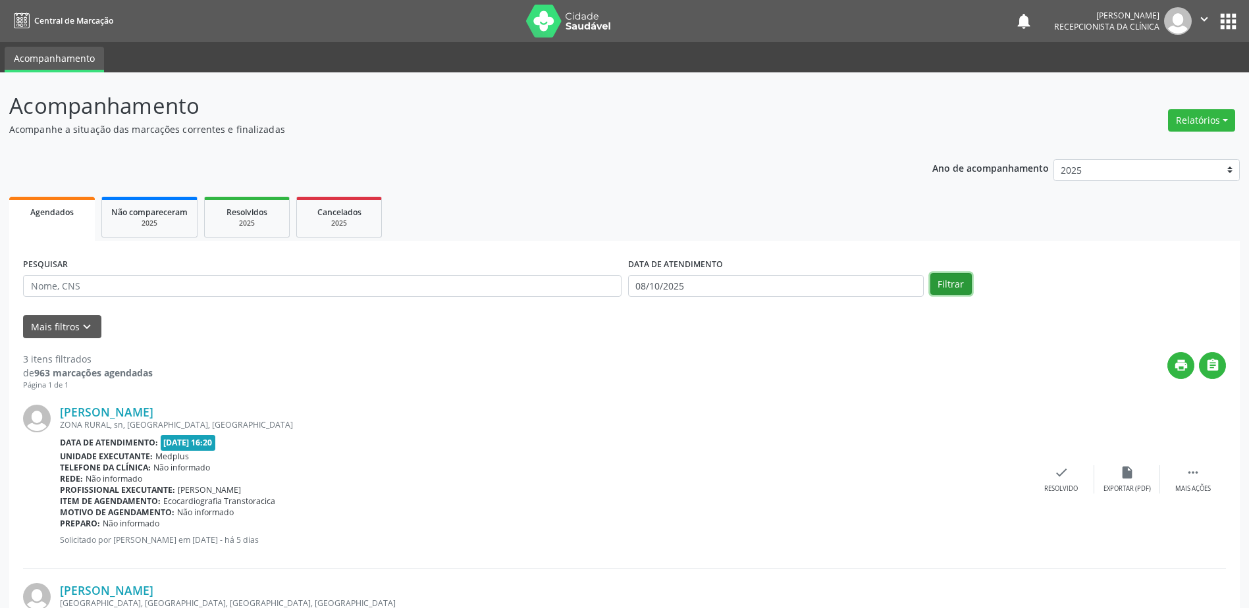
click at [933, 280] on button "Filtrar" at bounding box center [950, 284] width 41 height 22
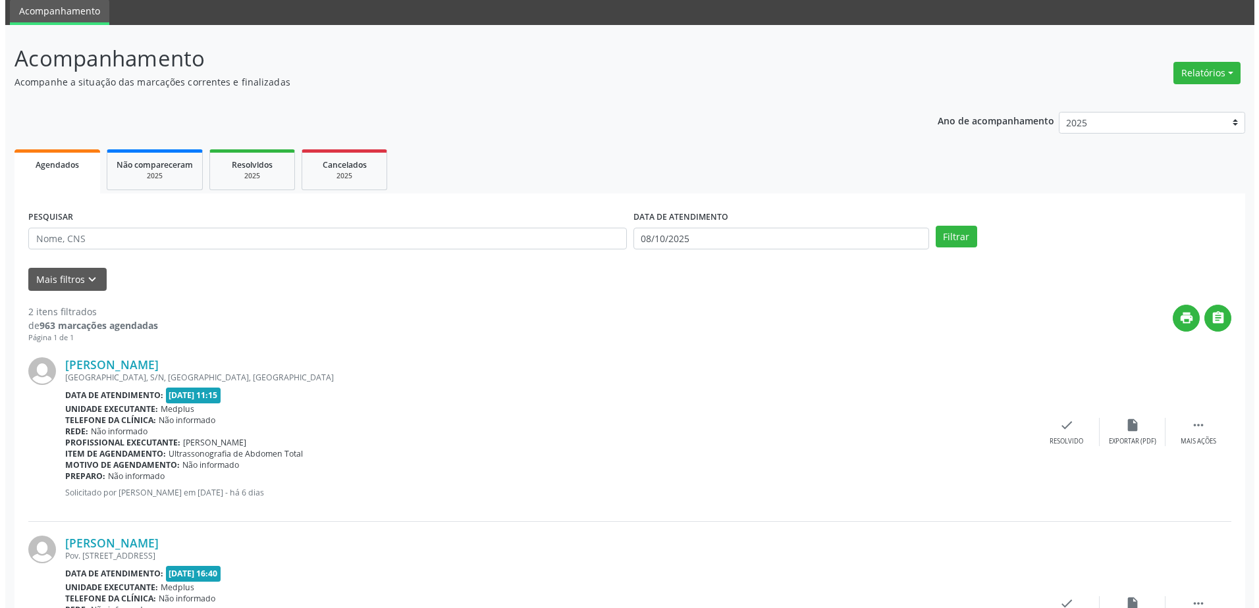
scroll to position [162, 0]
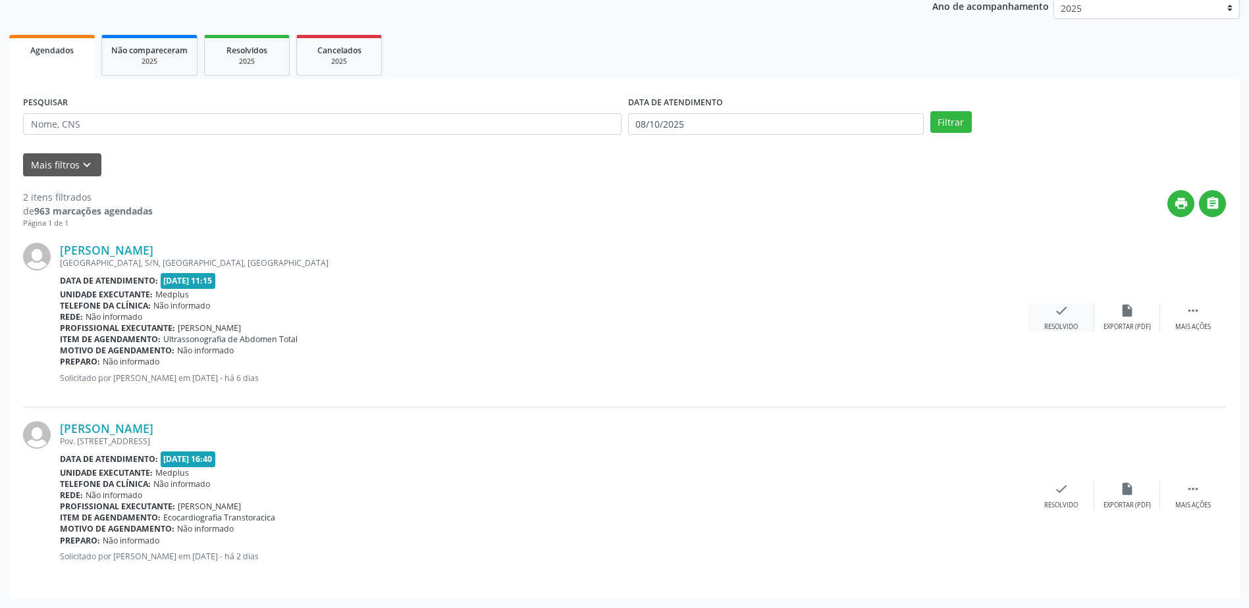
click at [1075, 319] on div "check Resolvido" at bounding box center [1062, 318] width 66 height 28
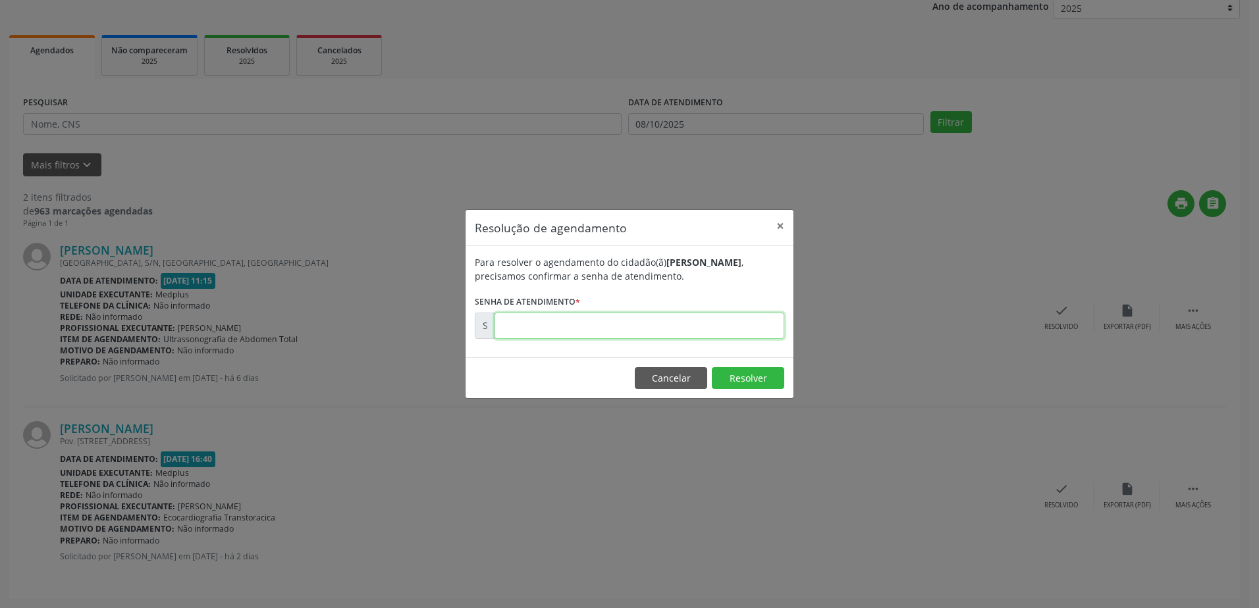
click at [527, 317] on input "text" at bounding box center [640, 326] width 290 height 26
type input "00180521"
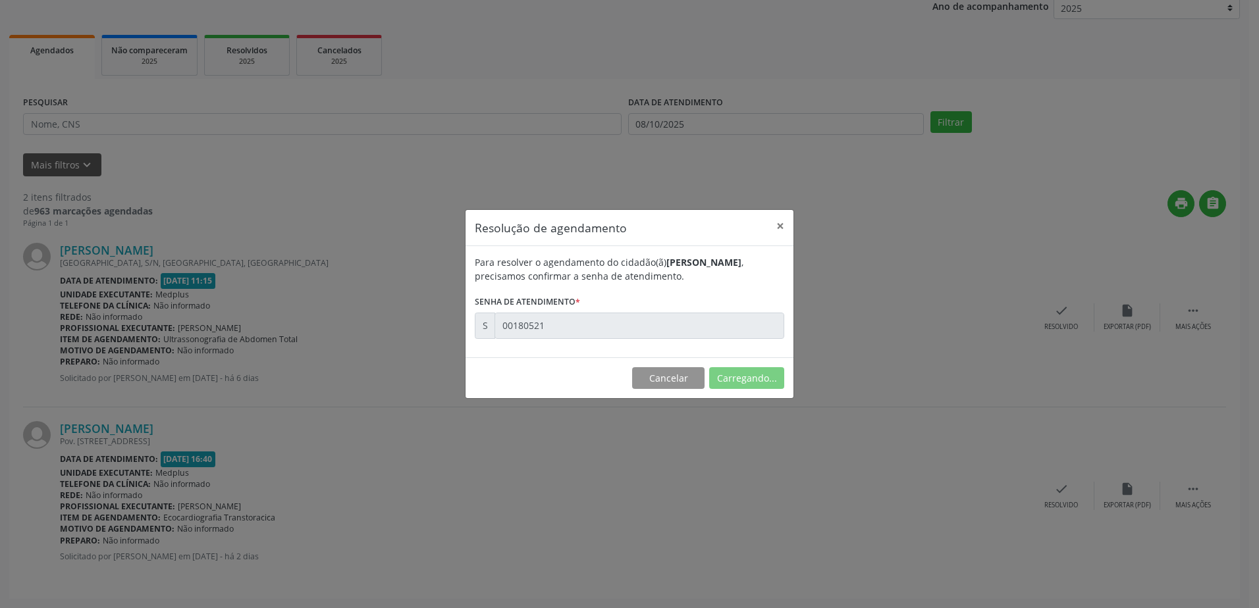
scroll to position [0, 0]
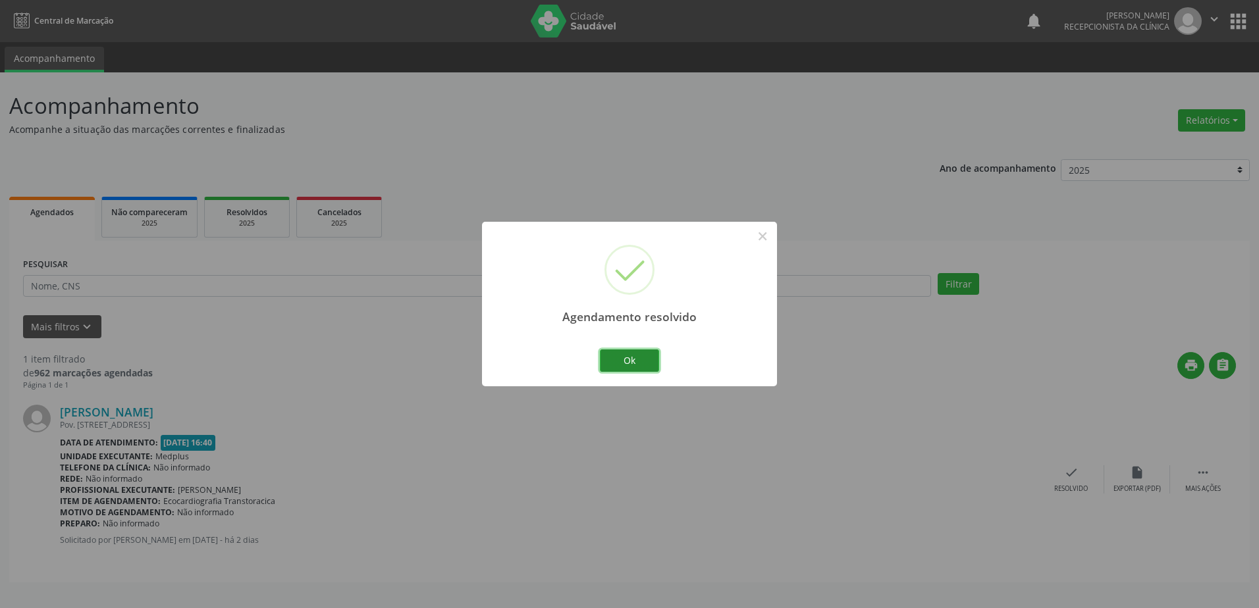
click at [635, 362] on button "Ok" at bounding box center [629, 361] width 59 height 22
